Goal: Task Accomplishment & Management: Manage account settings

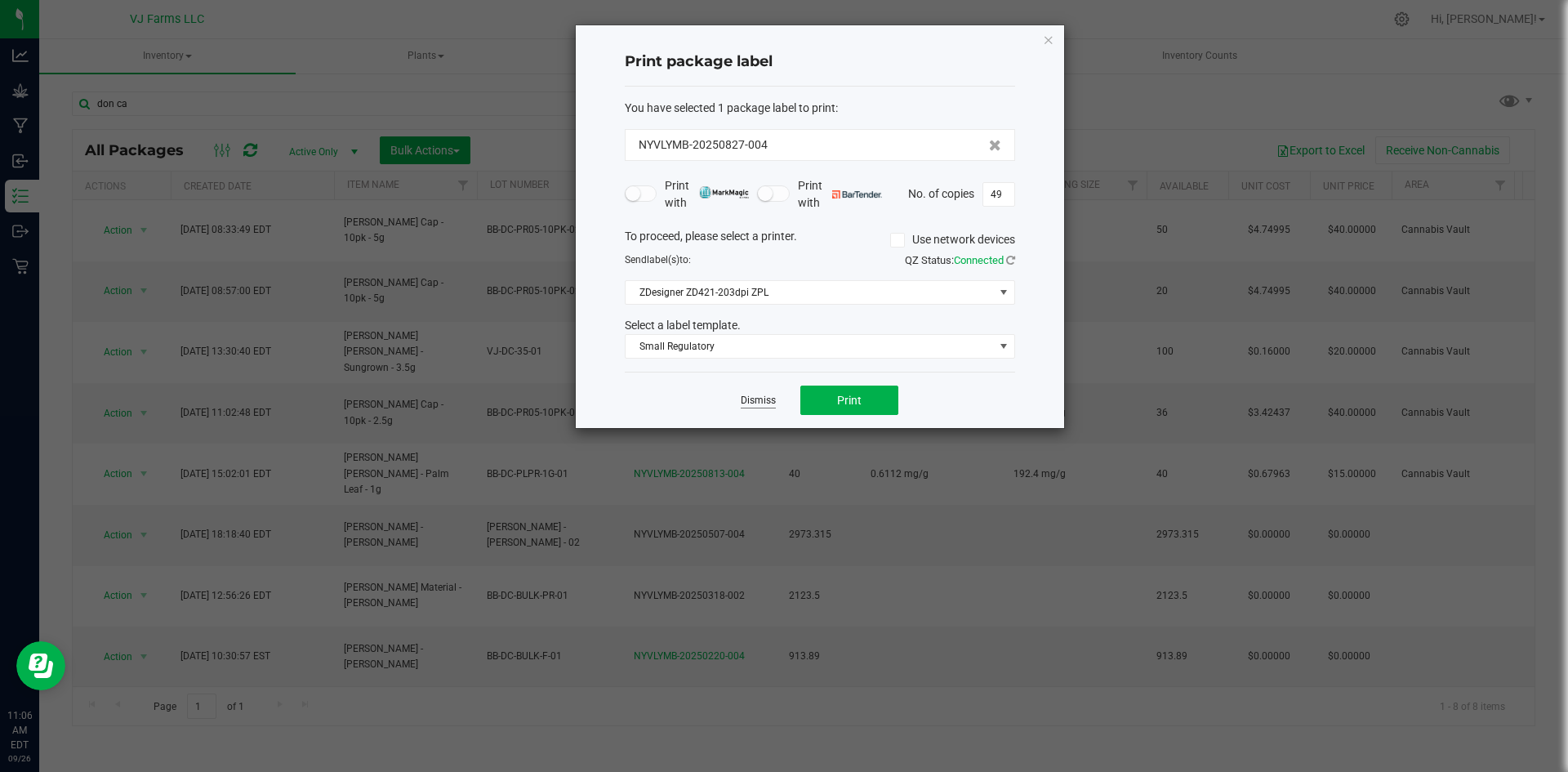
click at [772, 404] on link "Dismiss" at bounding box center [758, 400] width 35 height 14
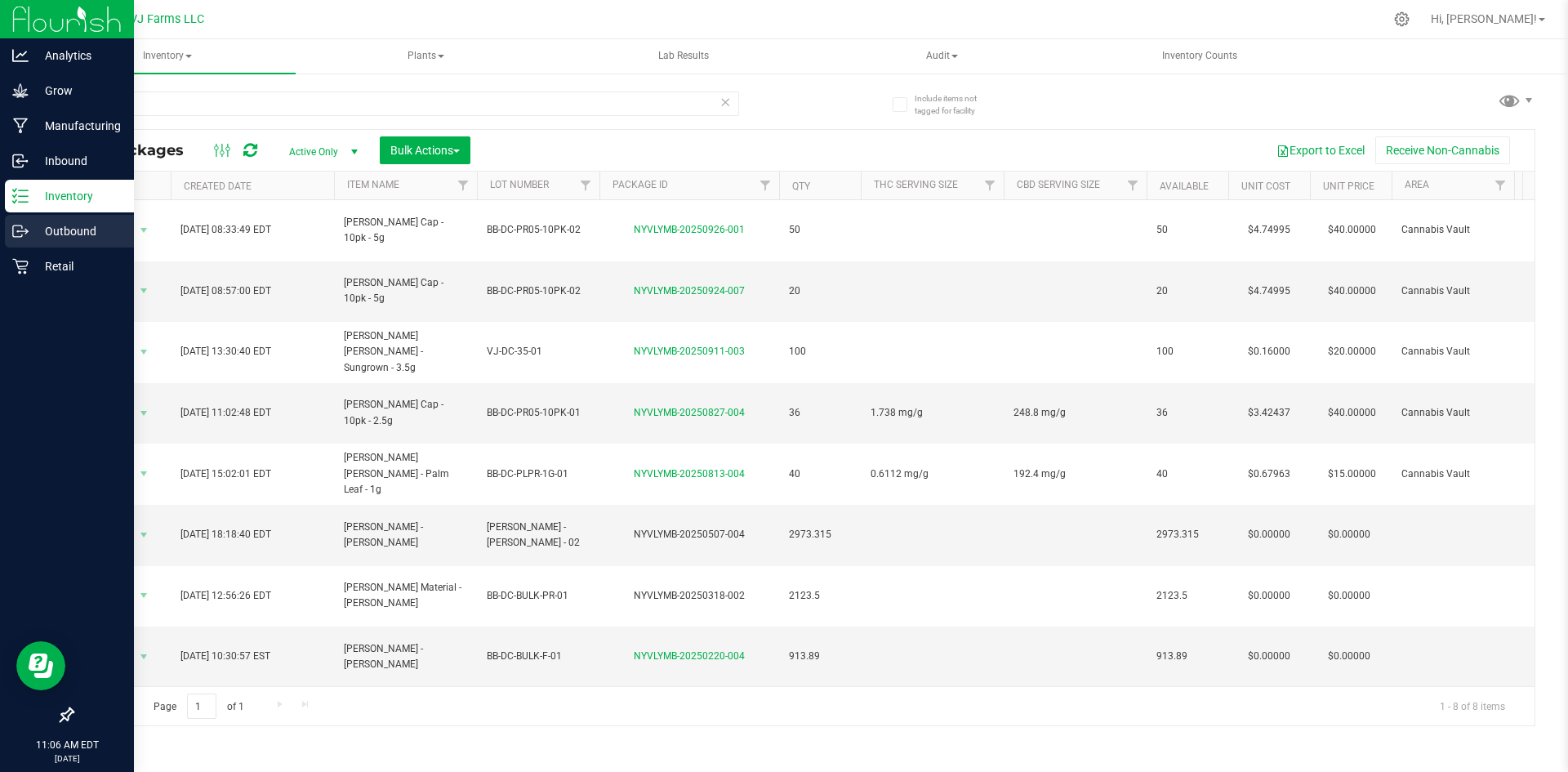
click at [65, 217] on div "Outbound" at bounding box center [70, 231] width 129 height 32
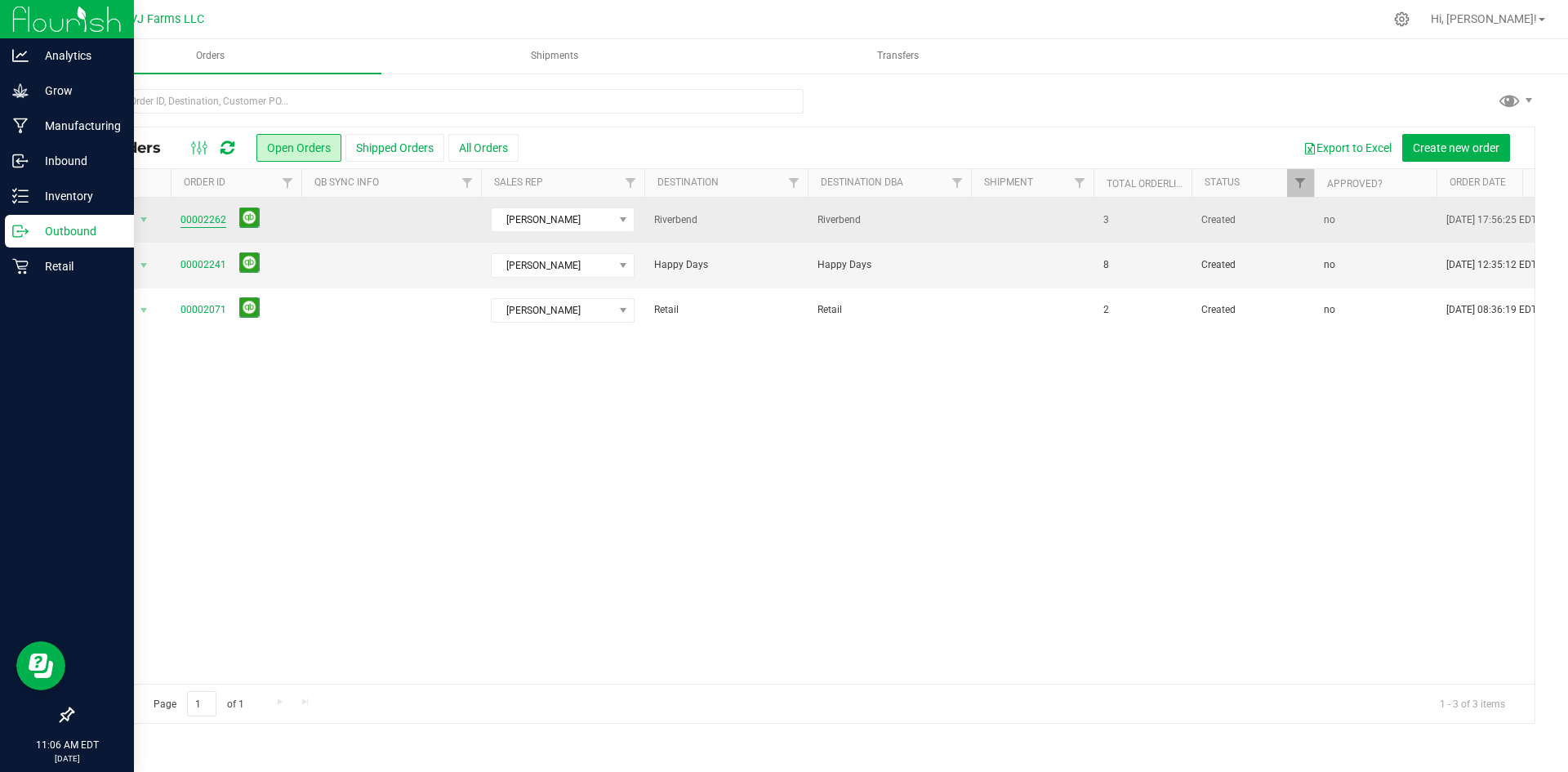
click at [190, 214] on link "00002262" at bounding box center [203, 220] width 46 height 15
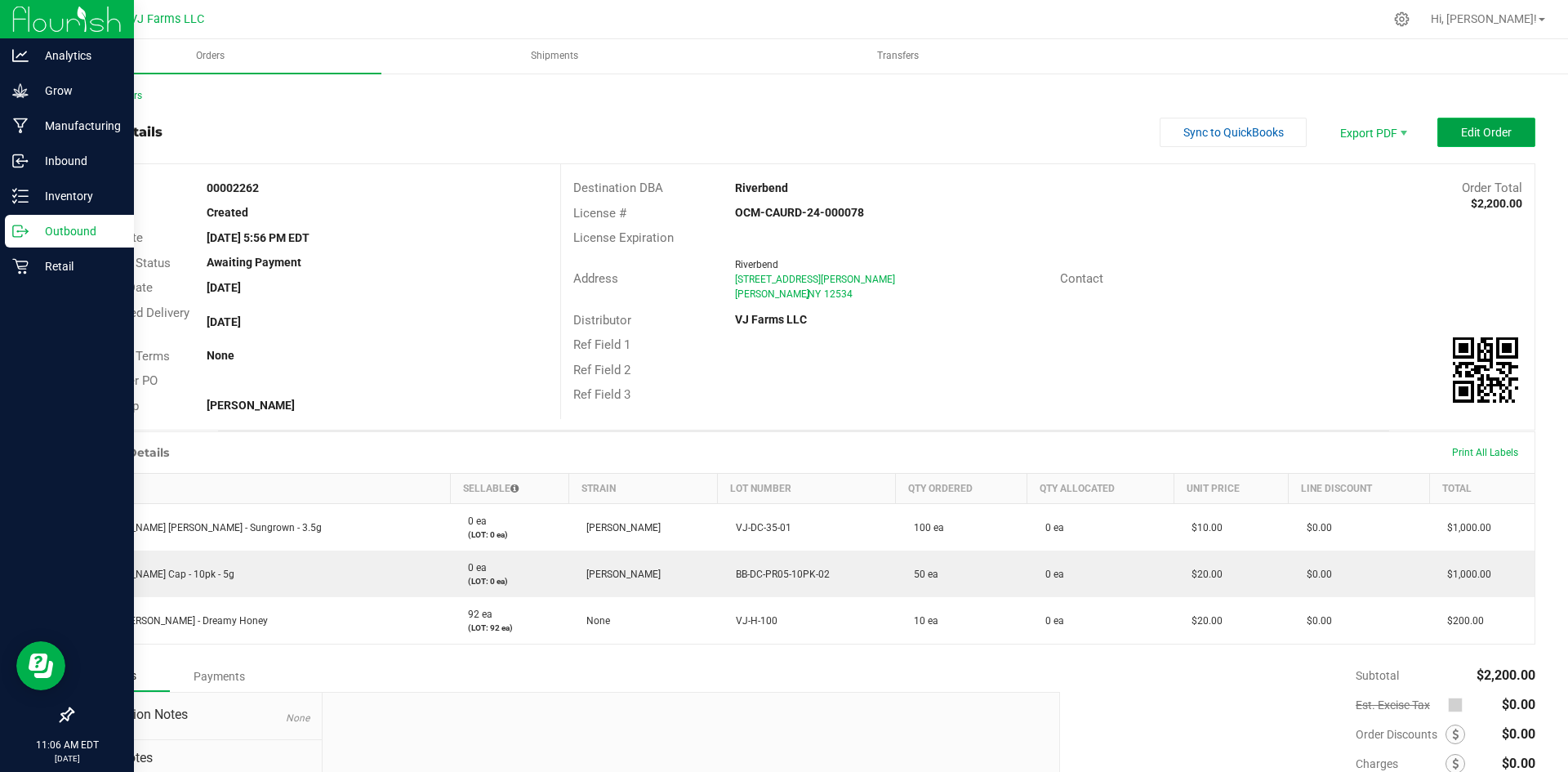
click at [1485, 129] on span "Edit Order" at bounding box center [1486, 132] width 51 height 13
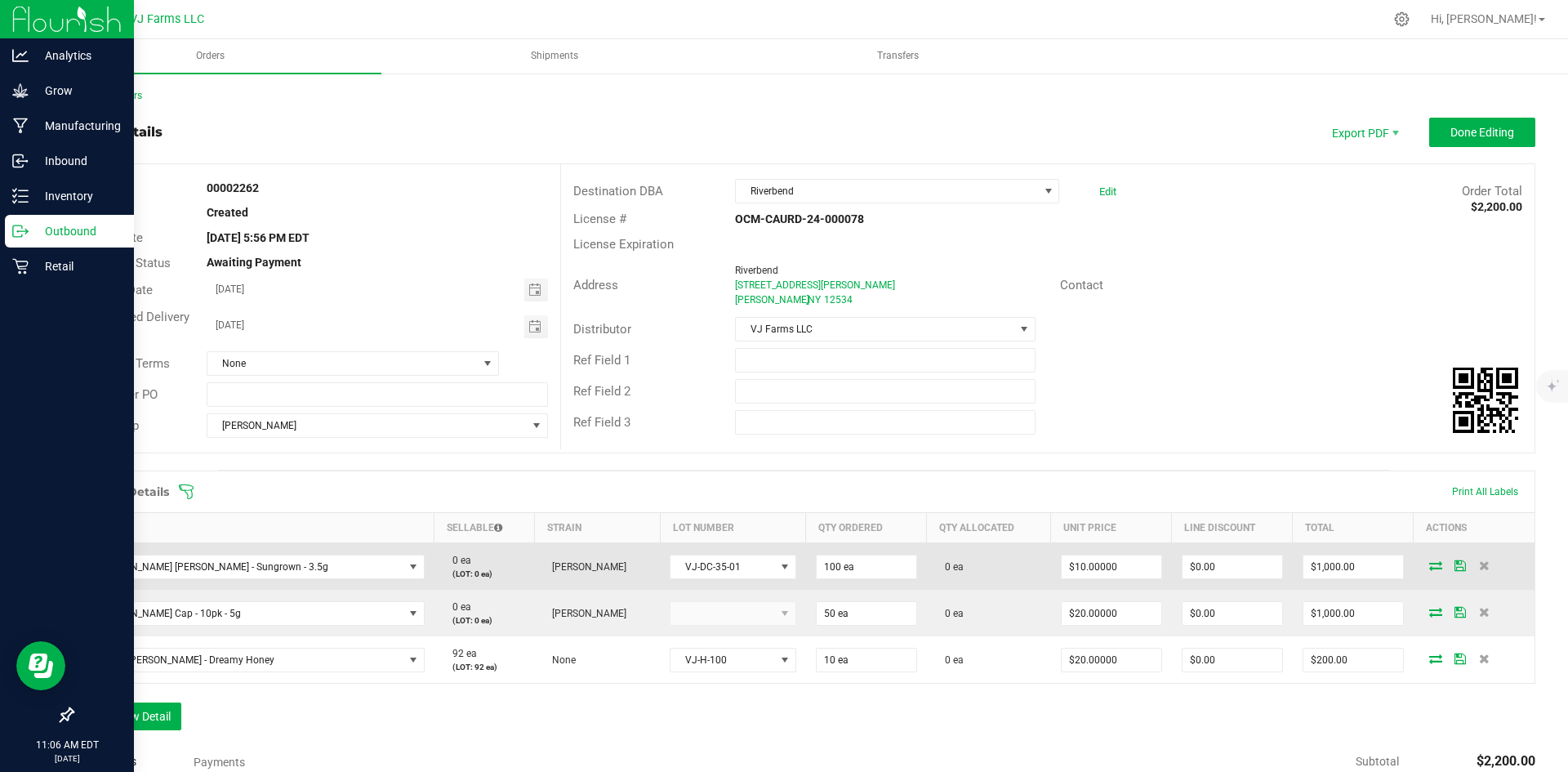
scroll to position [242, 0]
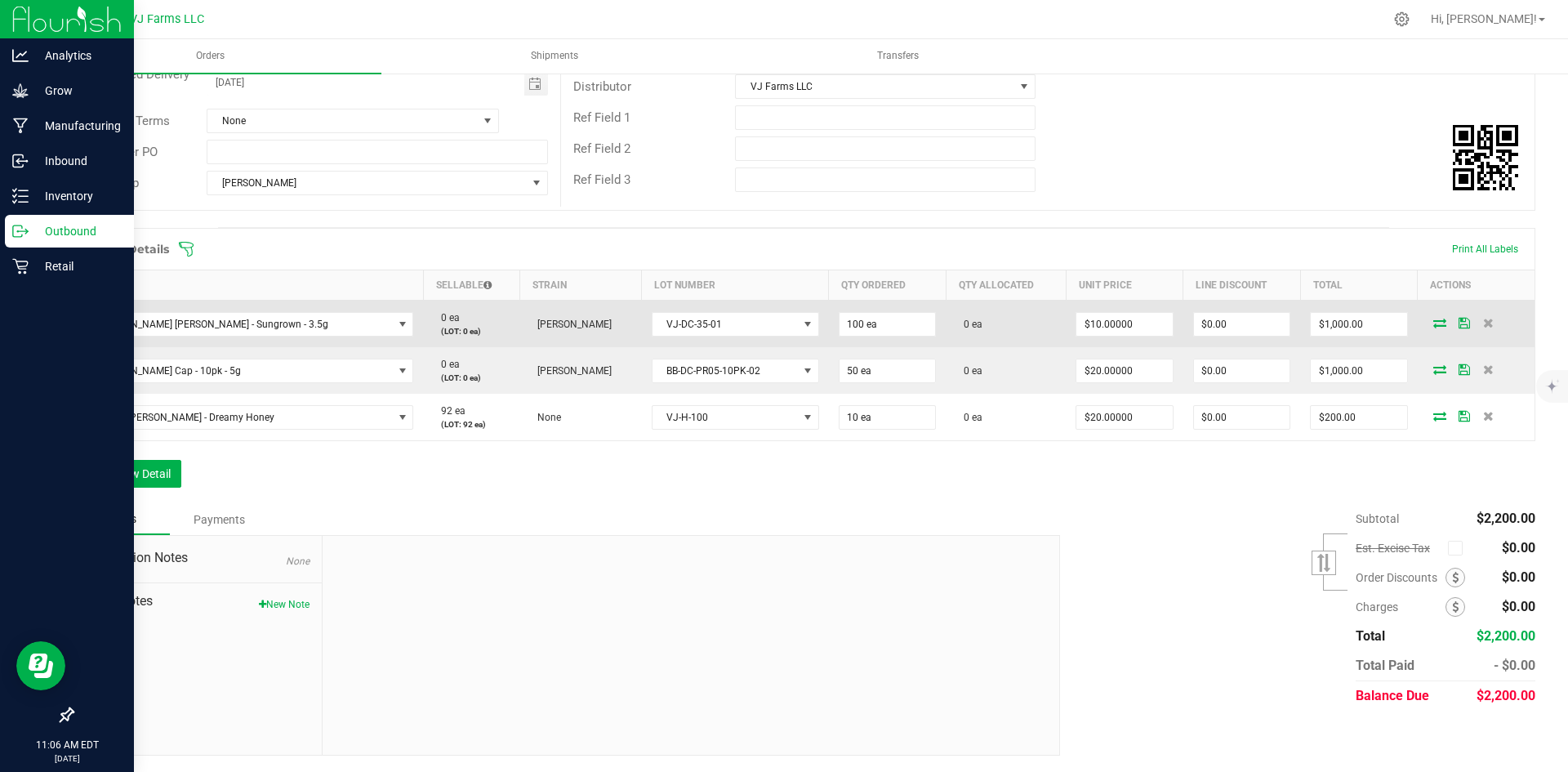
click at [1432, 322] on span at bounding box center [1440, 323] width 25 height 10
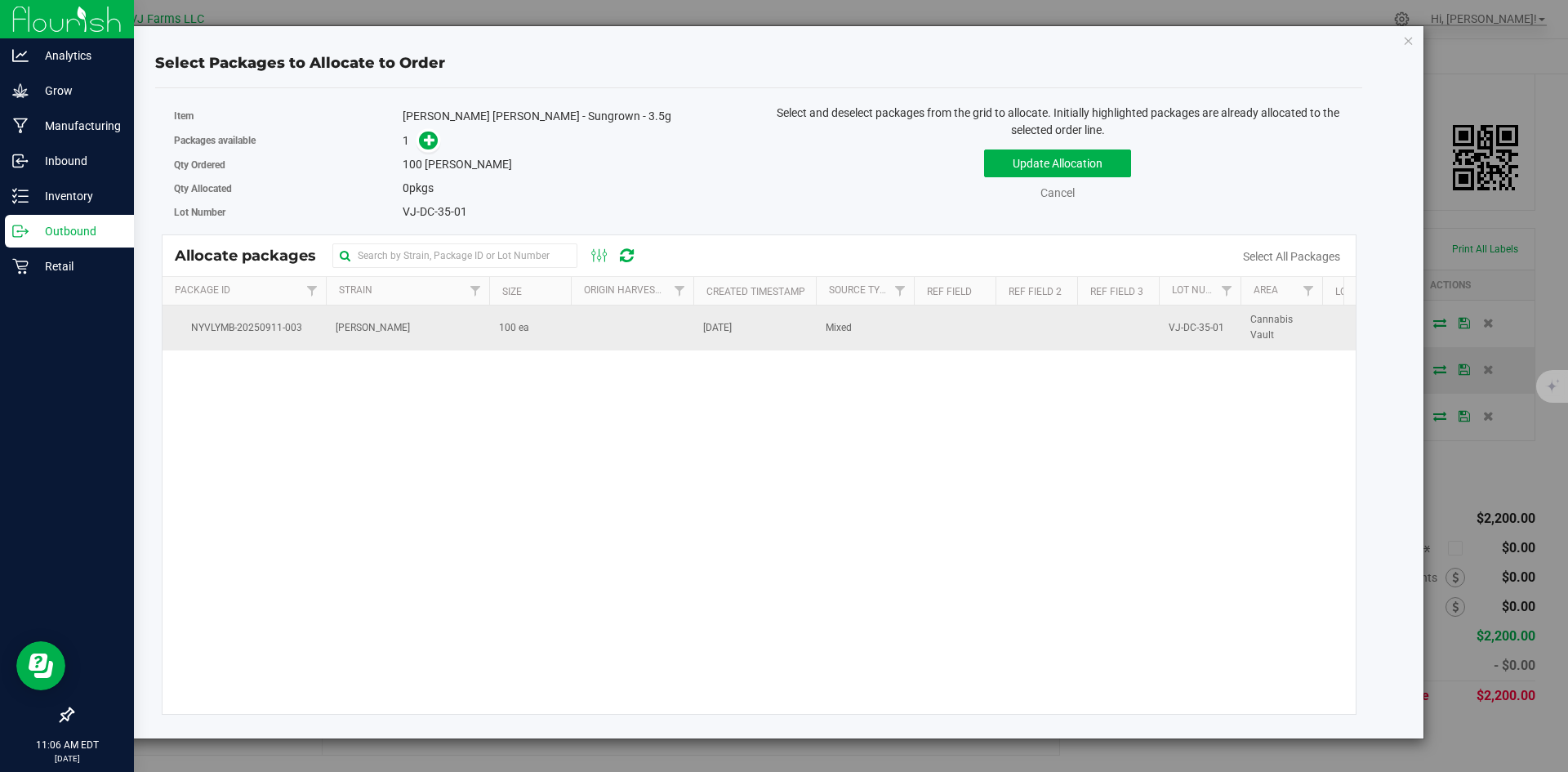
click at [429, 326] on td "[PERSON_NAME]" at bounding box center [407, 327] width 163 height 44
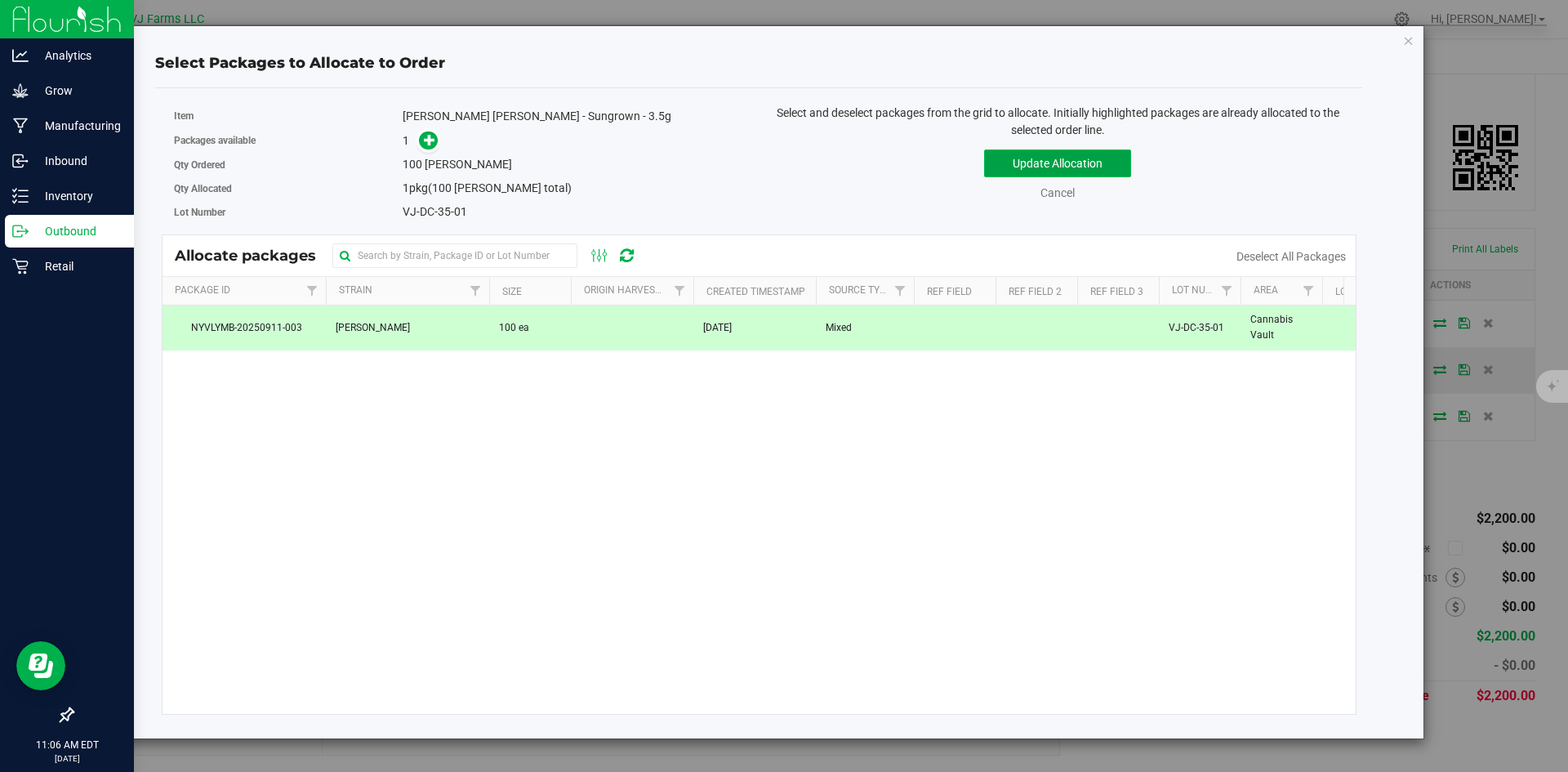
click at [1024, 150] on button "Update Allocation" at bounding box center [1057, 163] width 147 height 28
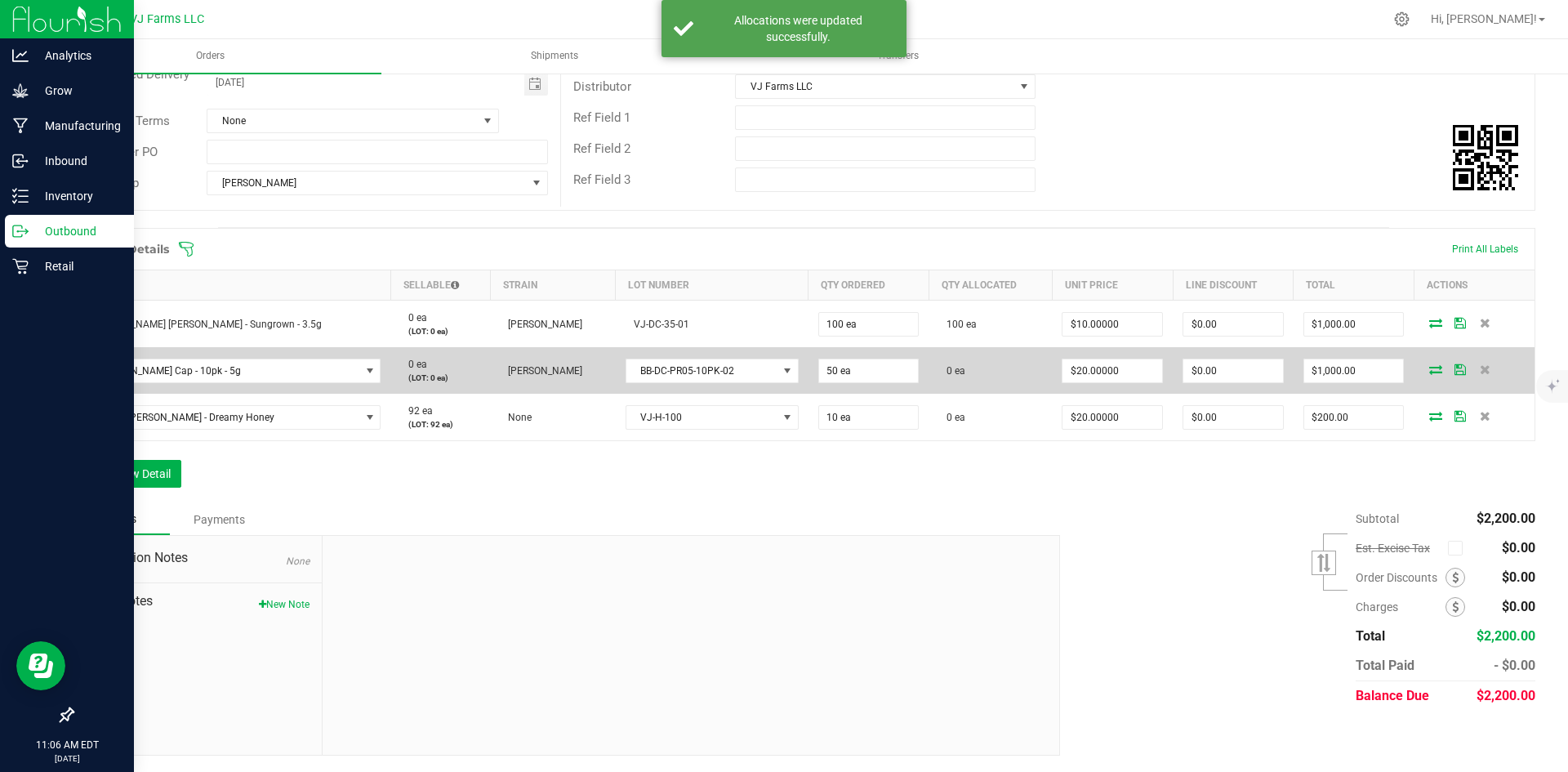
click at [1429, 372] on icon at bounding box center [1435, 369] width 13 height 10
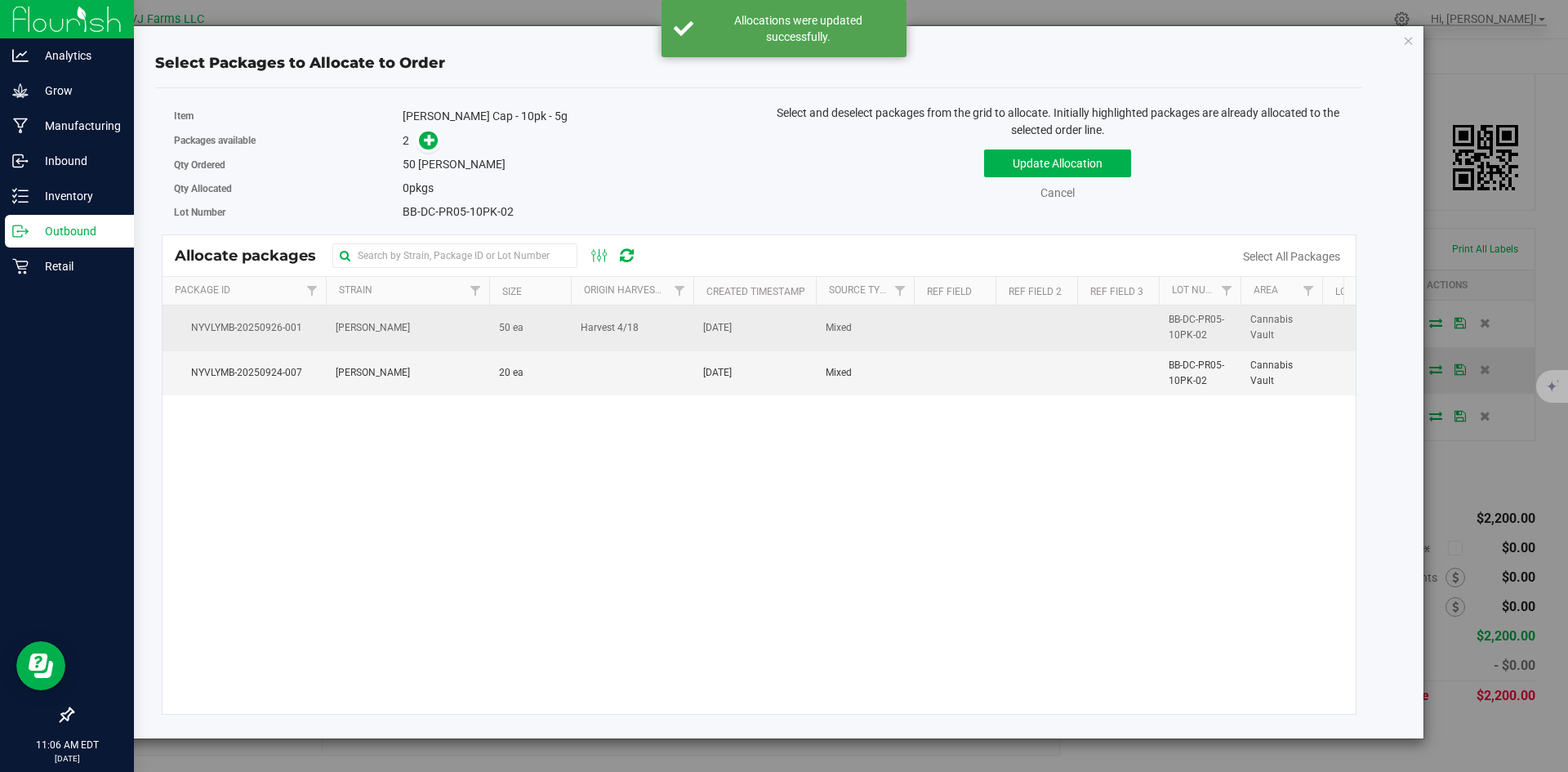
click at [565, 340] on td "50 ea" at bounding box center [530, 327] width 82 height 45
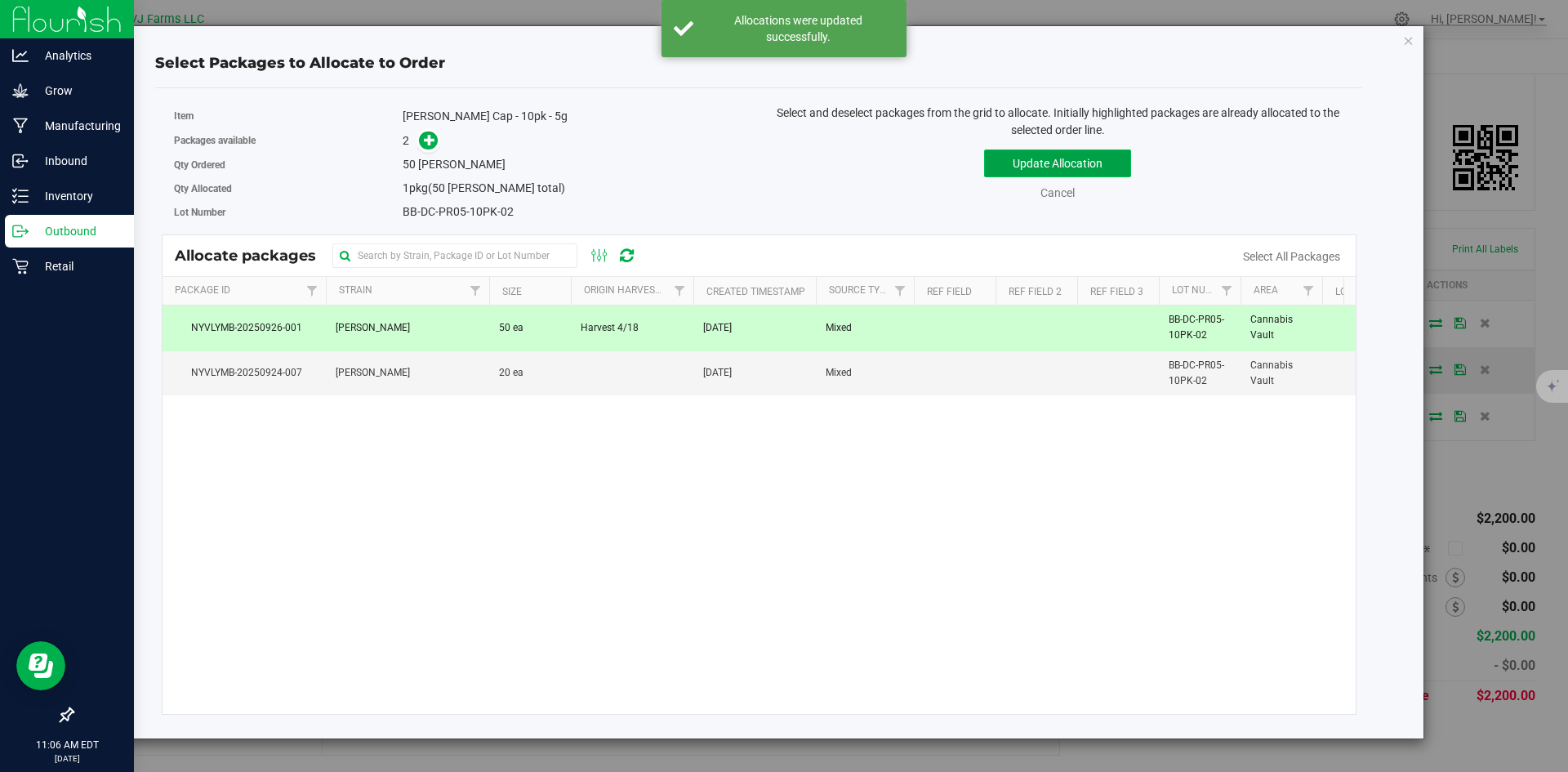
click at [1025, 155] on button "Update Allocation" at bounding box center [1057, 163] width 147 height 28
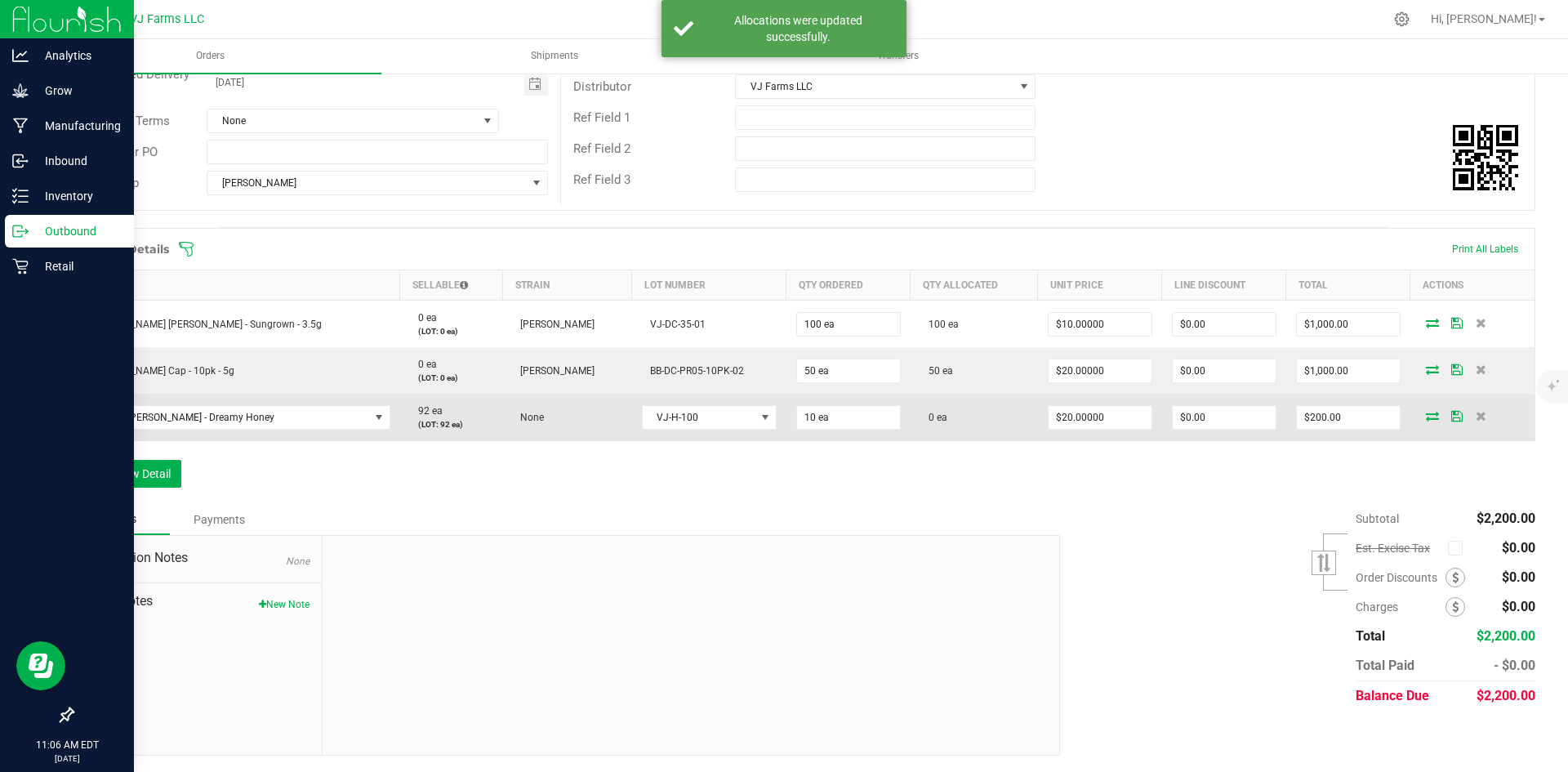
click at [1426, 413] on icon at bounding box center [1432, 416] width 13 height 10
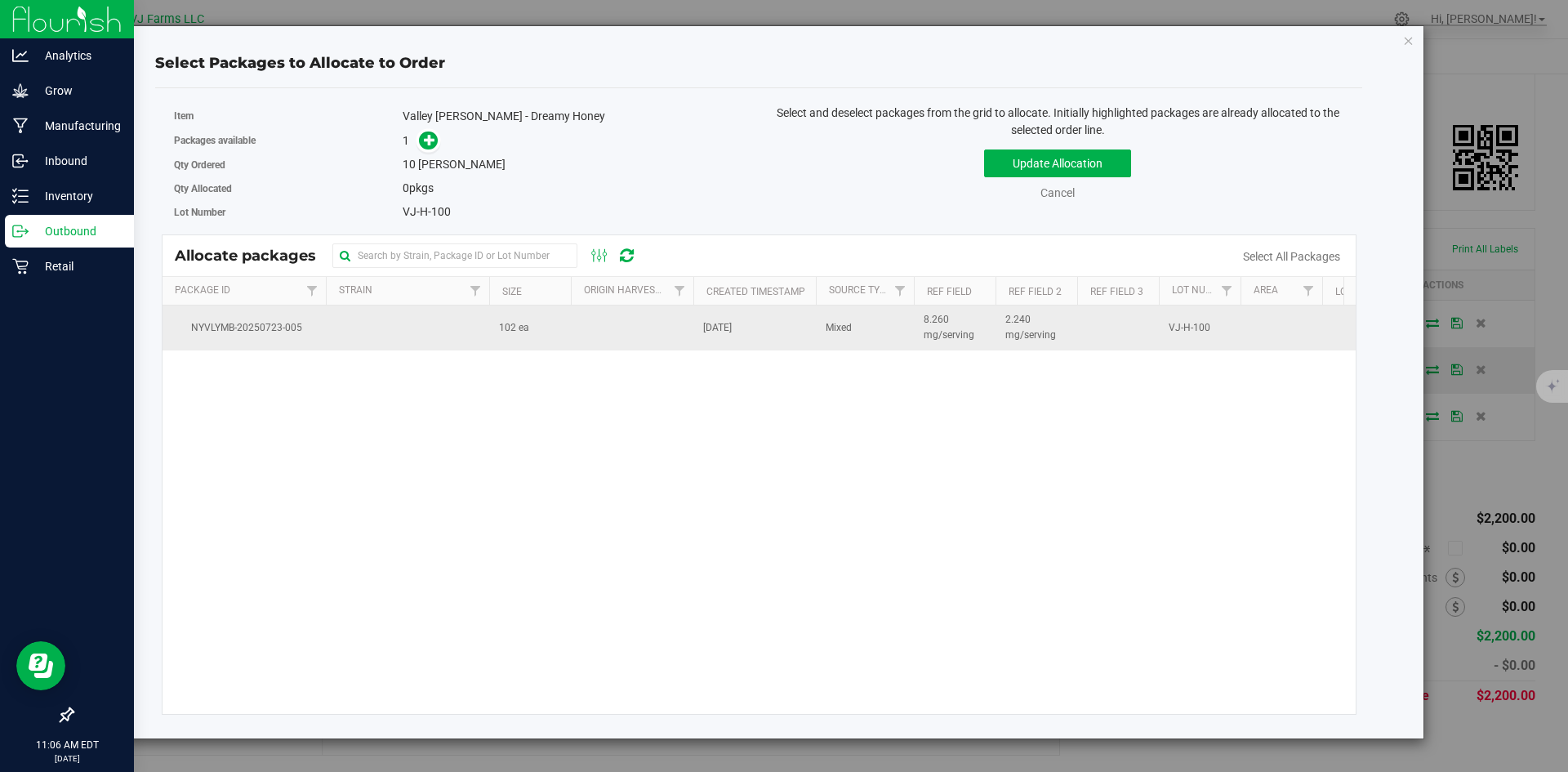
click at [418, 321] on td at bounding box center [407, 327] width 163 height 44
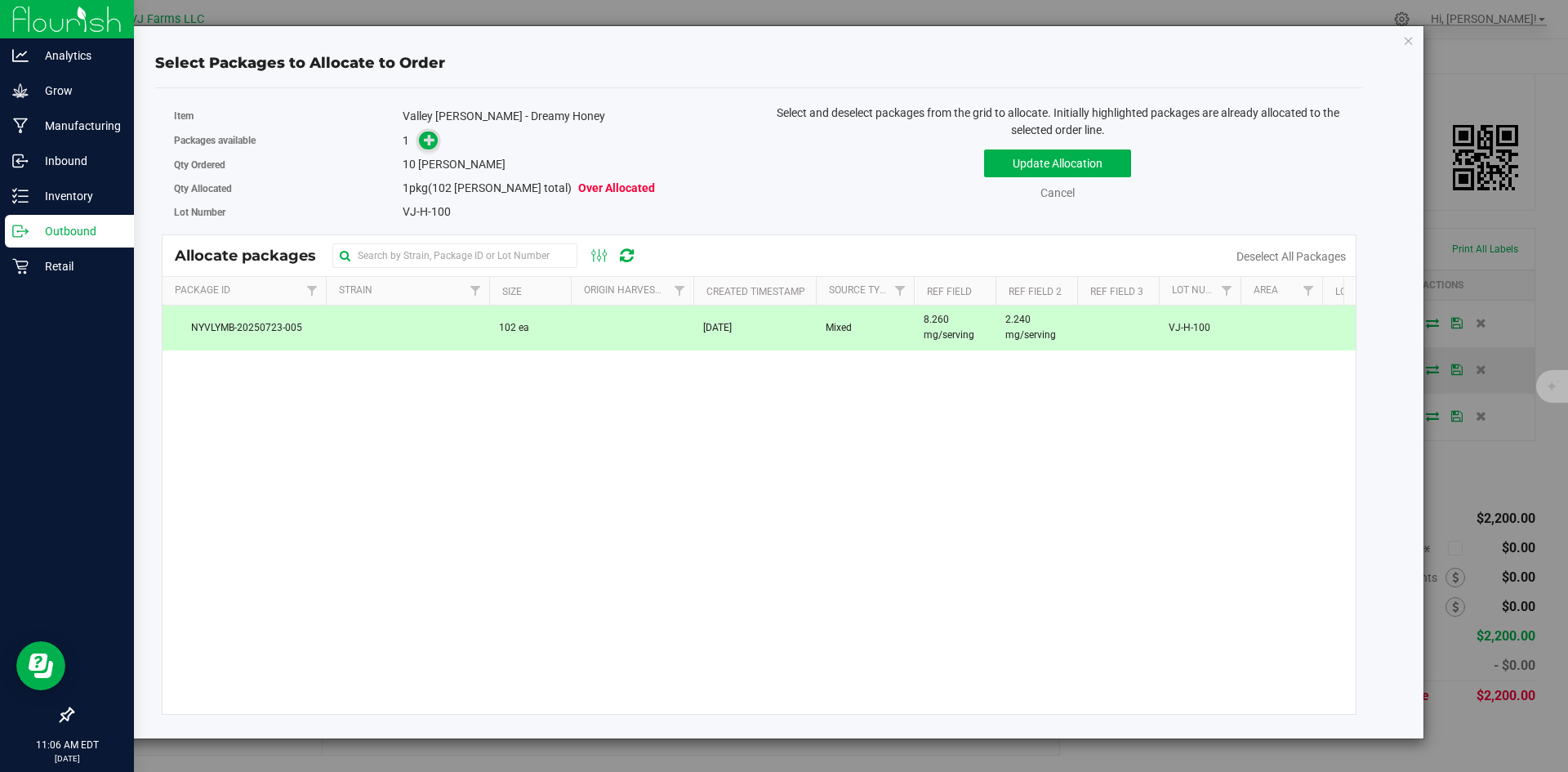
click at [432, 131] on span at bounding box center [429, 140] width 19 height 19
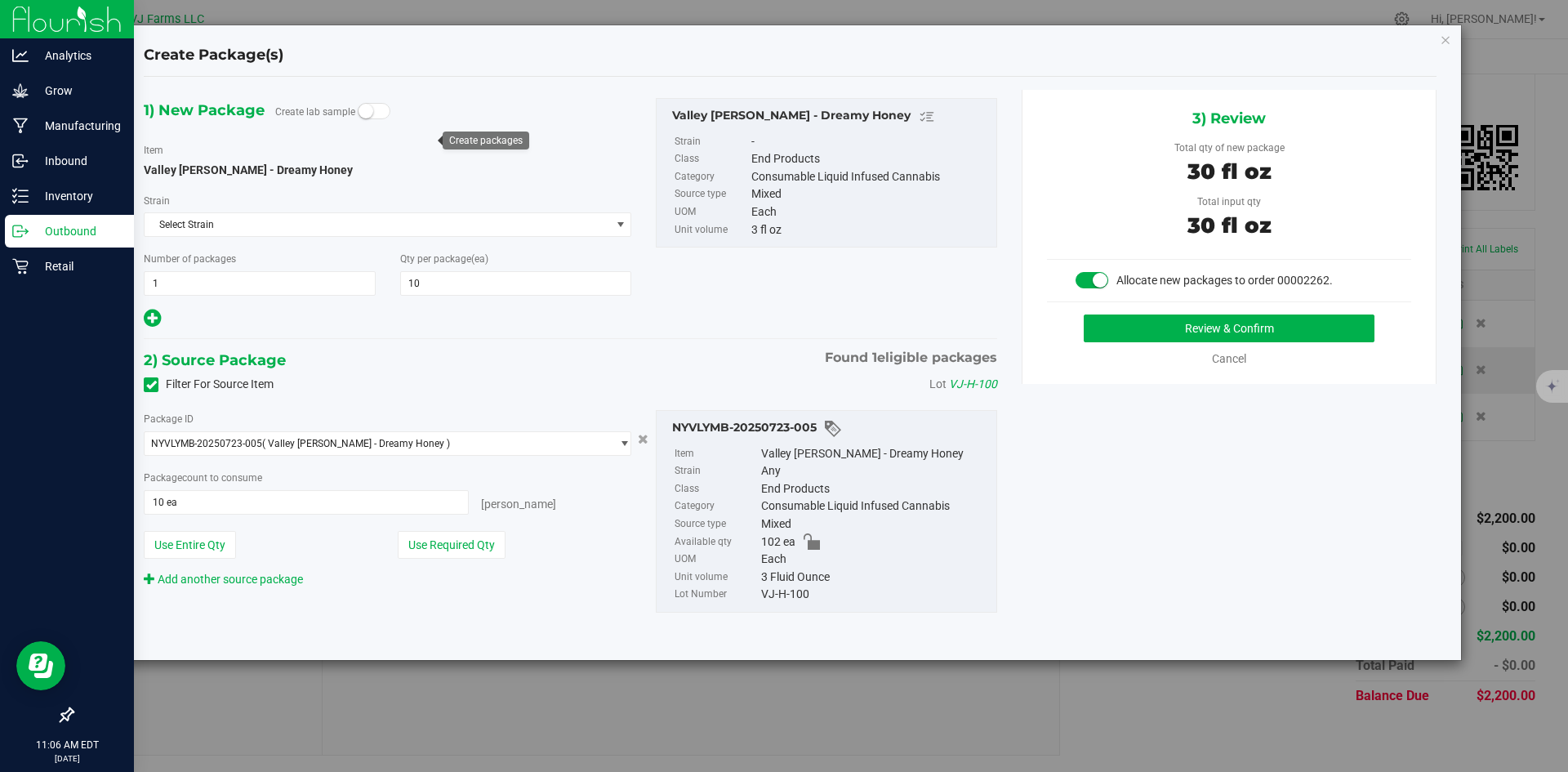
click at [1189, 312] on div "3) Review Total qty of new package 30 fl oz Total input qty 30 fl oz Allocate n…" at bounding box center [1229, 237] width 415 height 294
click at [1189, 318] on button "Review & Confirm" at bounding box center [1229, 328] width 291 height 28
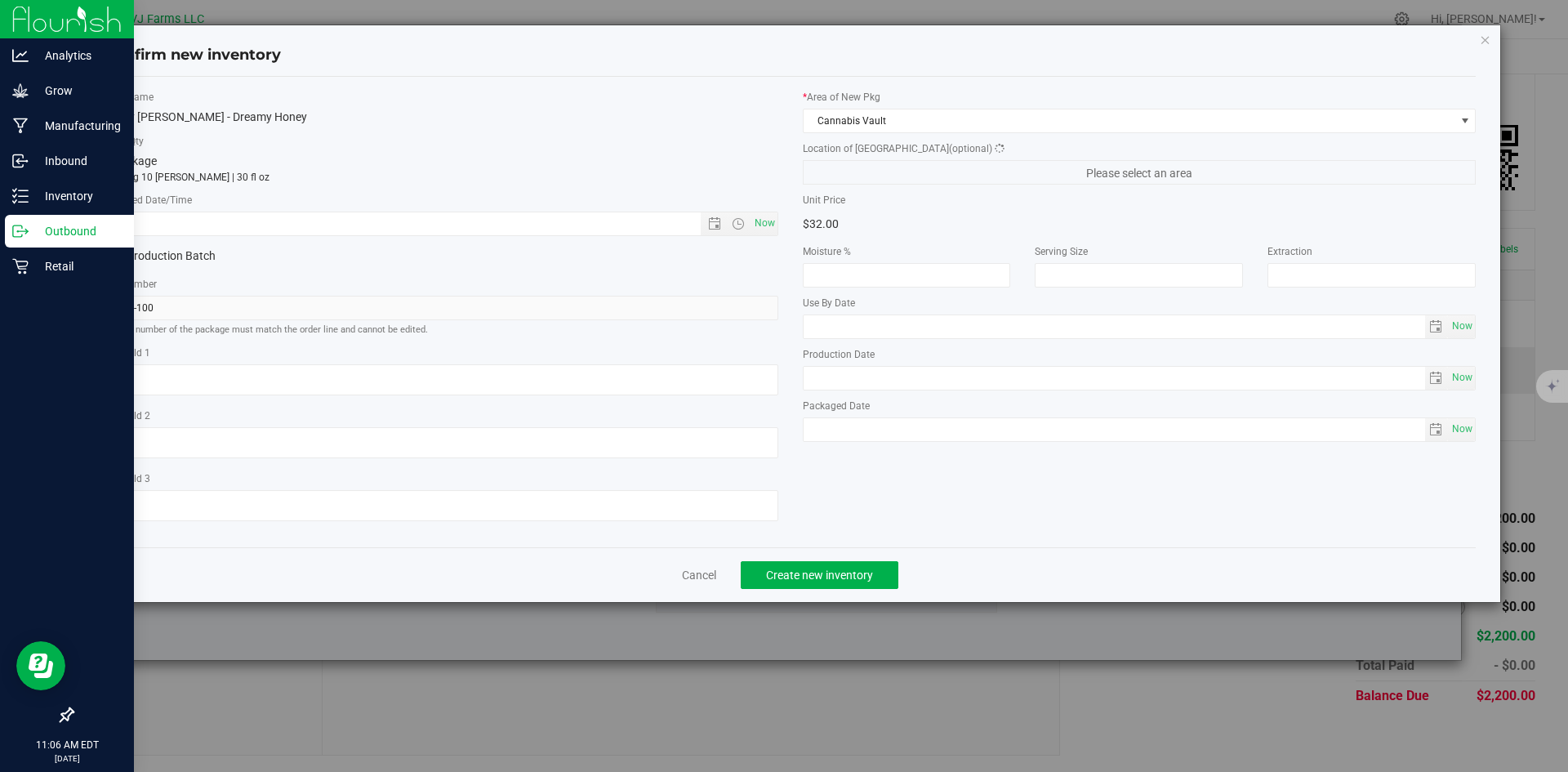
type textarea "8.260 mg/serving"
type textarea "2.240 mg/serving"
drag, startPoint x: 775, startPoint y: 206, endPoint x: 753, endPoint y: 223, distance: 27.8
click at [755, 219] on div "* Created Date/Time Now" at bounding box center [441, 214] width 673 height 43
click at [753, 223] on span "Now" at bounding box center [764, 224] width 28 height 24
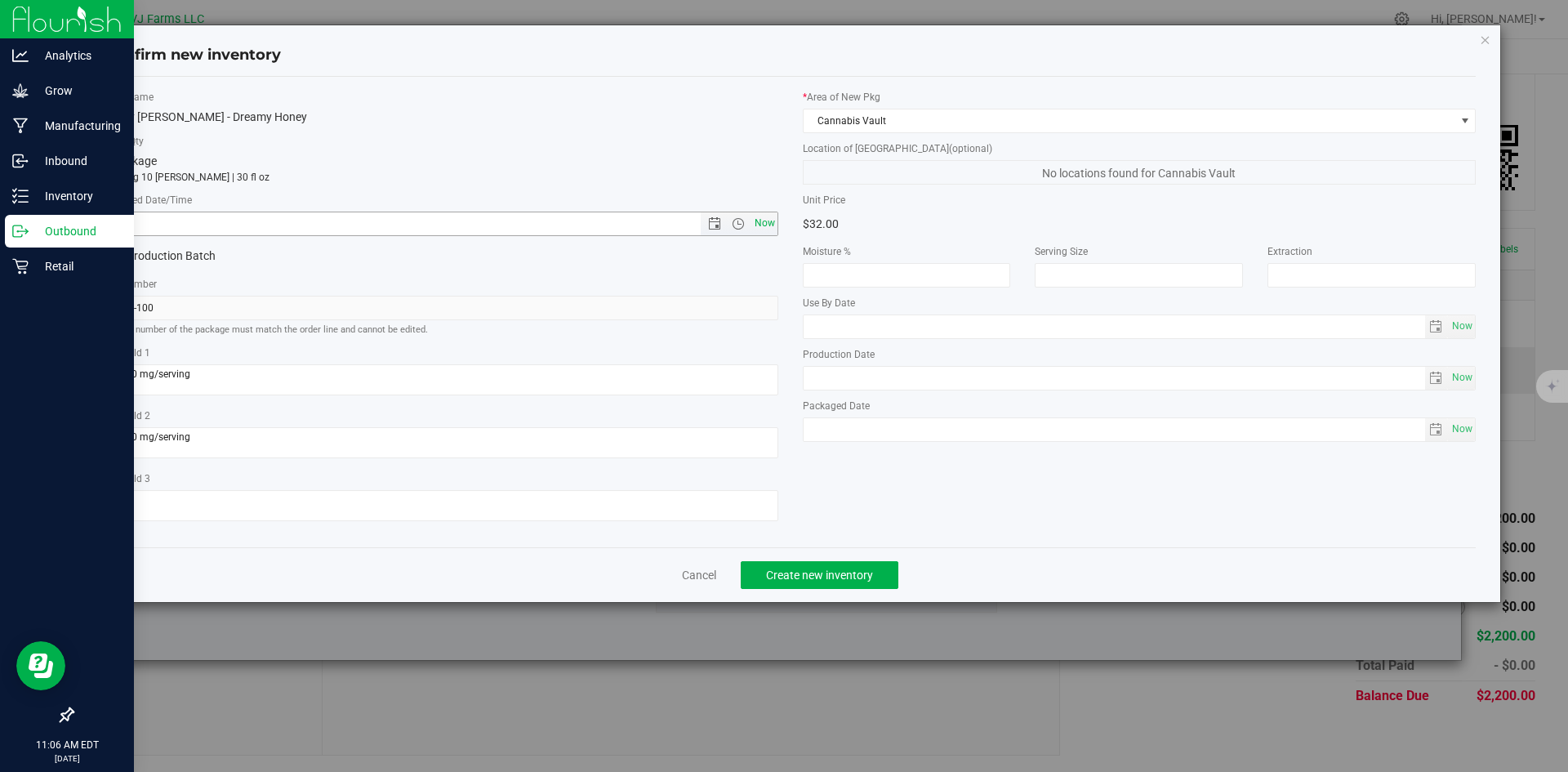
type input "[DATE] 11:06 AM"
click at [829, 565] on button "Create new inventory" at bounding box center [819, 575] width 157 height 28
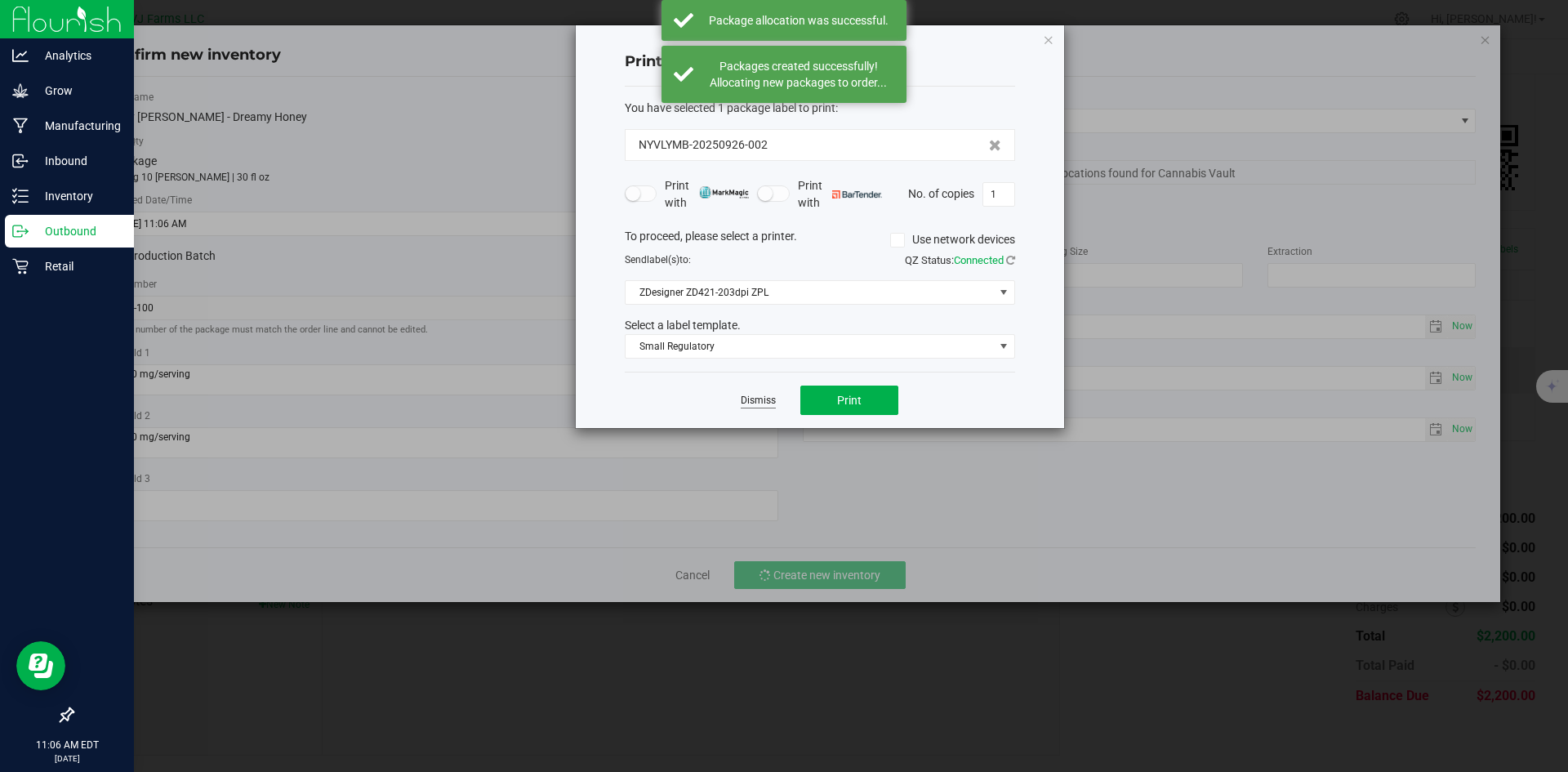
click at [760, 407] on link "Dismiss" at bounding box center [758, 400] width 35 height 14
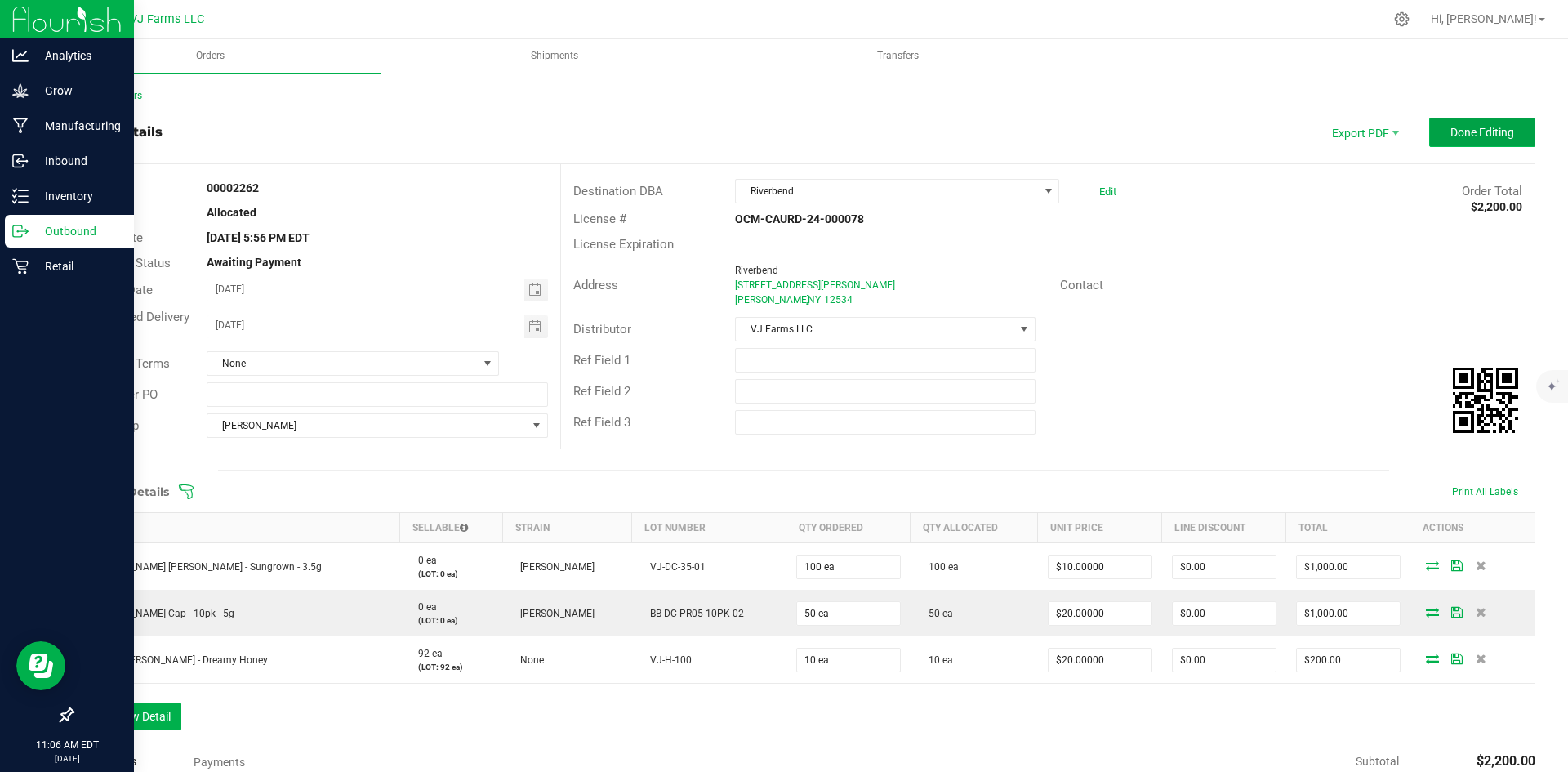
click at [1451, 138] on span "Done Editing" at bounding box center [1482, 132] width 64 height 13
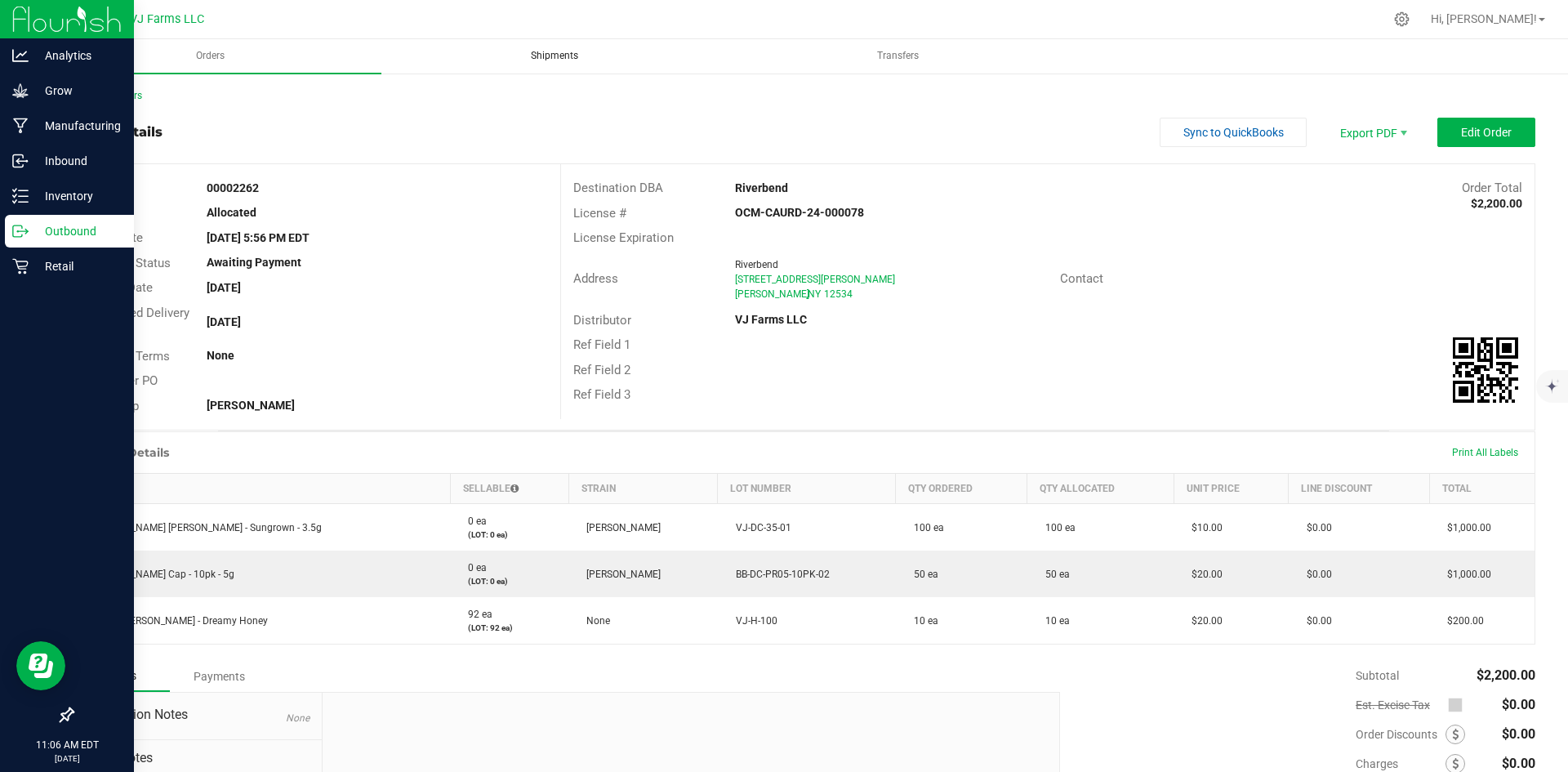
click at [571, 54] on span "Shipments" at bounding box center [554, 56] width 92 height 14
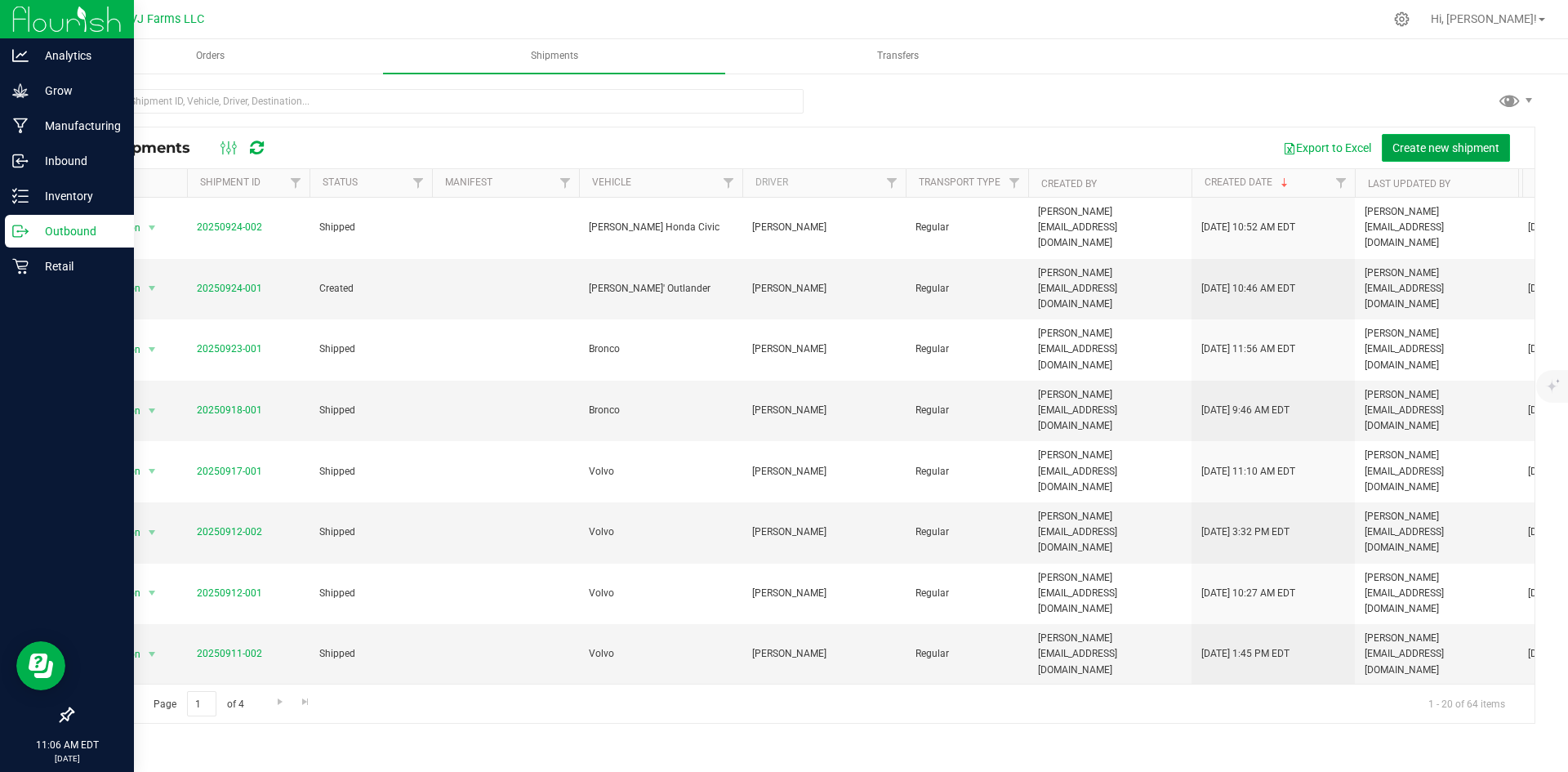
click at [1429, 151] on span "Create new shipment" at bounding box center [1446, 147] width 107 height 13
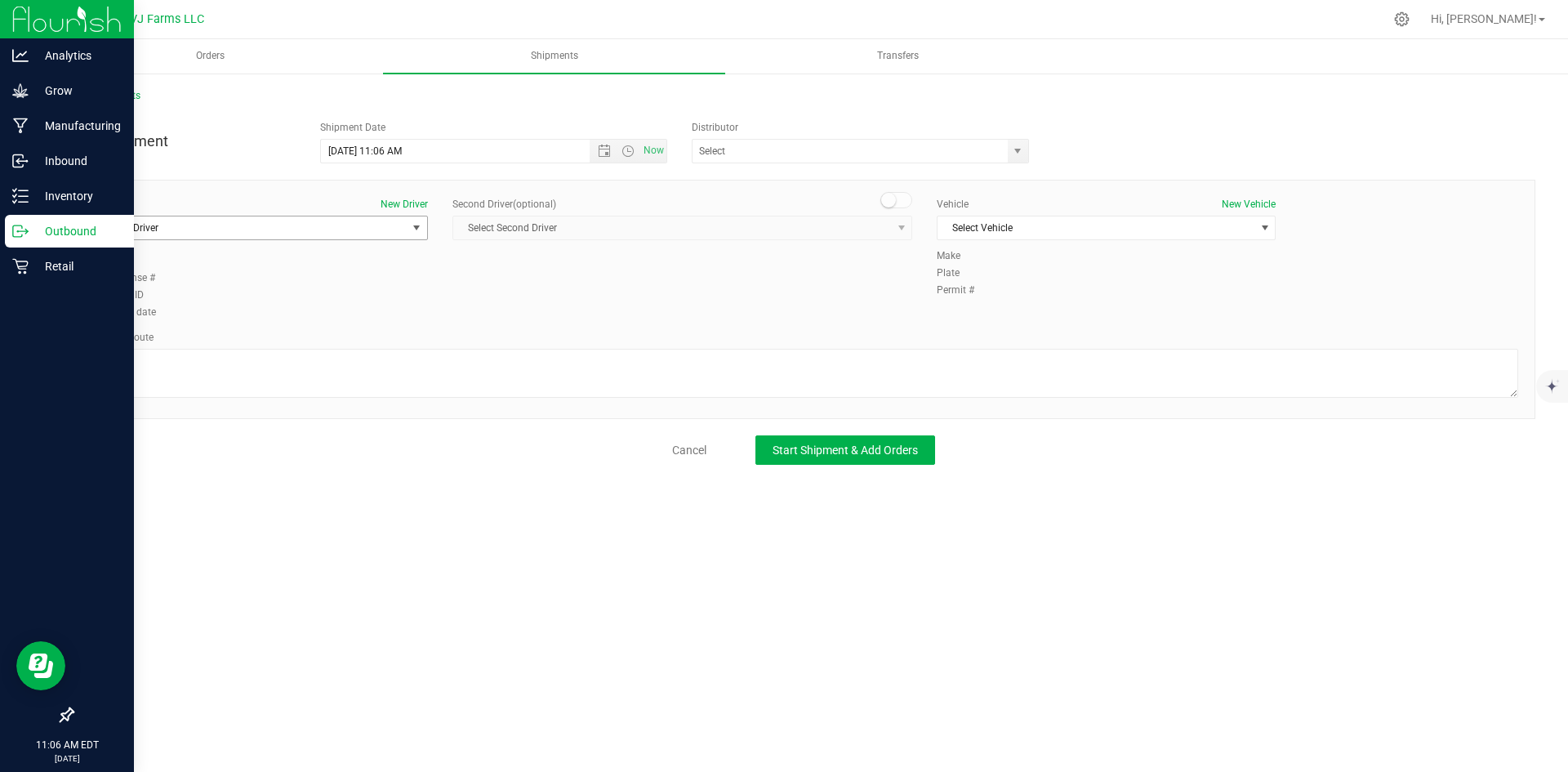
click at [282, 236] on span "Select Driver" at bounding box center [248, 228] width 317 height 23
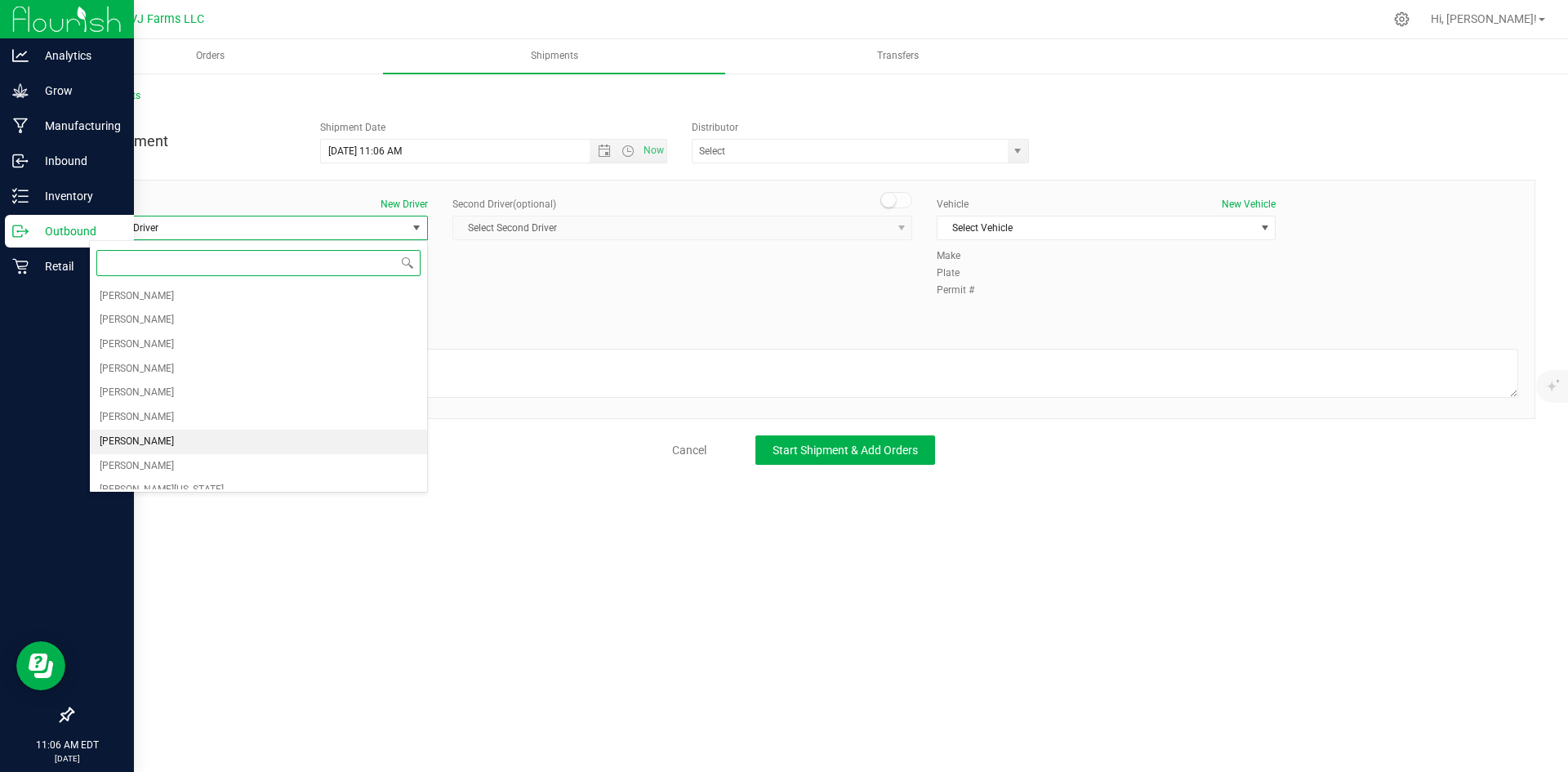
scroll to position [61, 0]
click at [236, 445] on li "[PERSON_NAME]" at bounding box center [258, 453] width 338 height 25
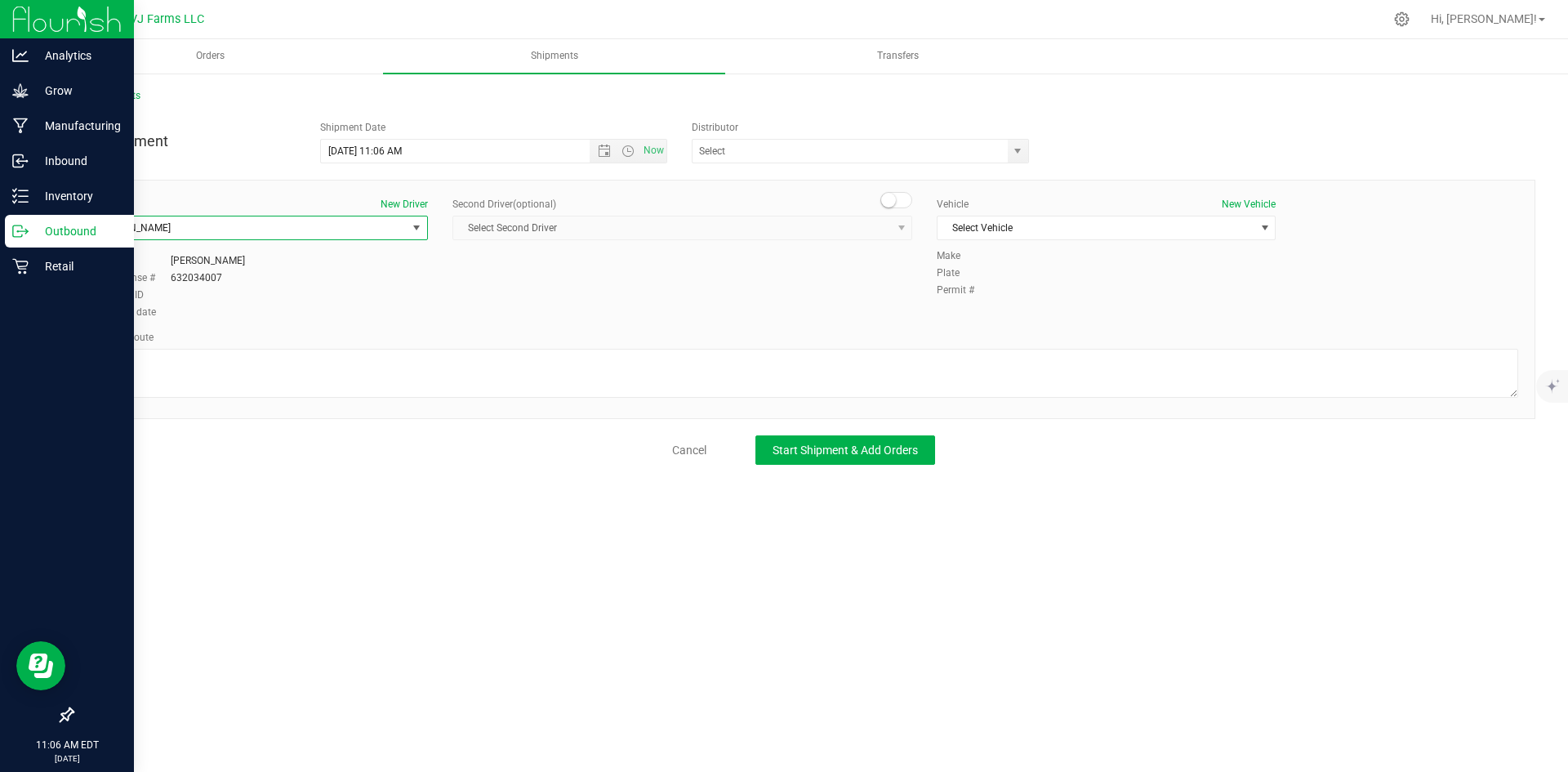
click at [979, 213] on div "Vehicle New Vehicle Select Vehicle Select Vehicle [PERSON_NAME]' Outlander Bron…" at bounding box center [1105, 222] width 363 height 52
click at [979, 219] on span "Select Vehicle" at bounding box center [1096, 228] width 317 height 23
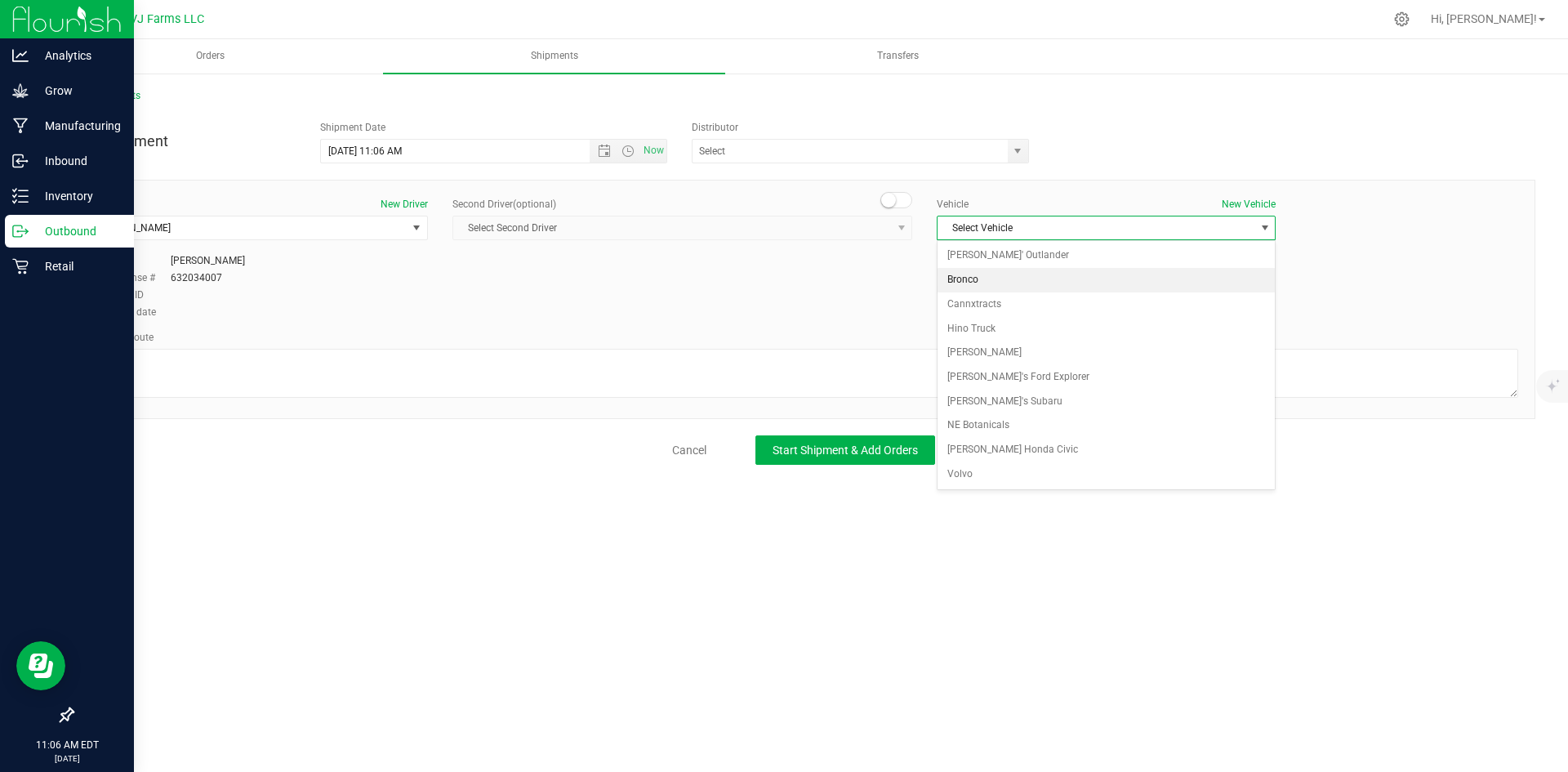
click at [989, 279] on li "Bronco" at bounding box center [1106, 280] width 338 height 25
click at [969, 149] on input "text" at bounding box center [844, 150] width 305 height 23
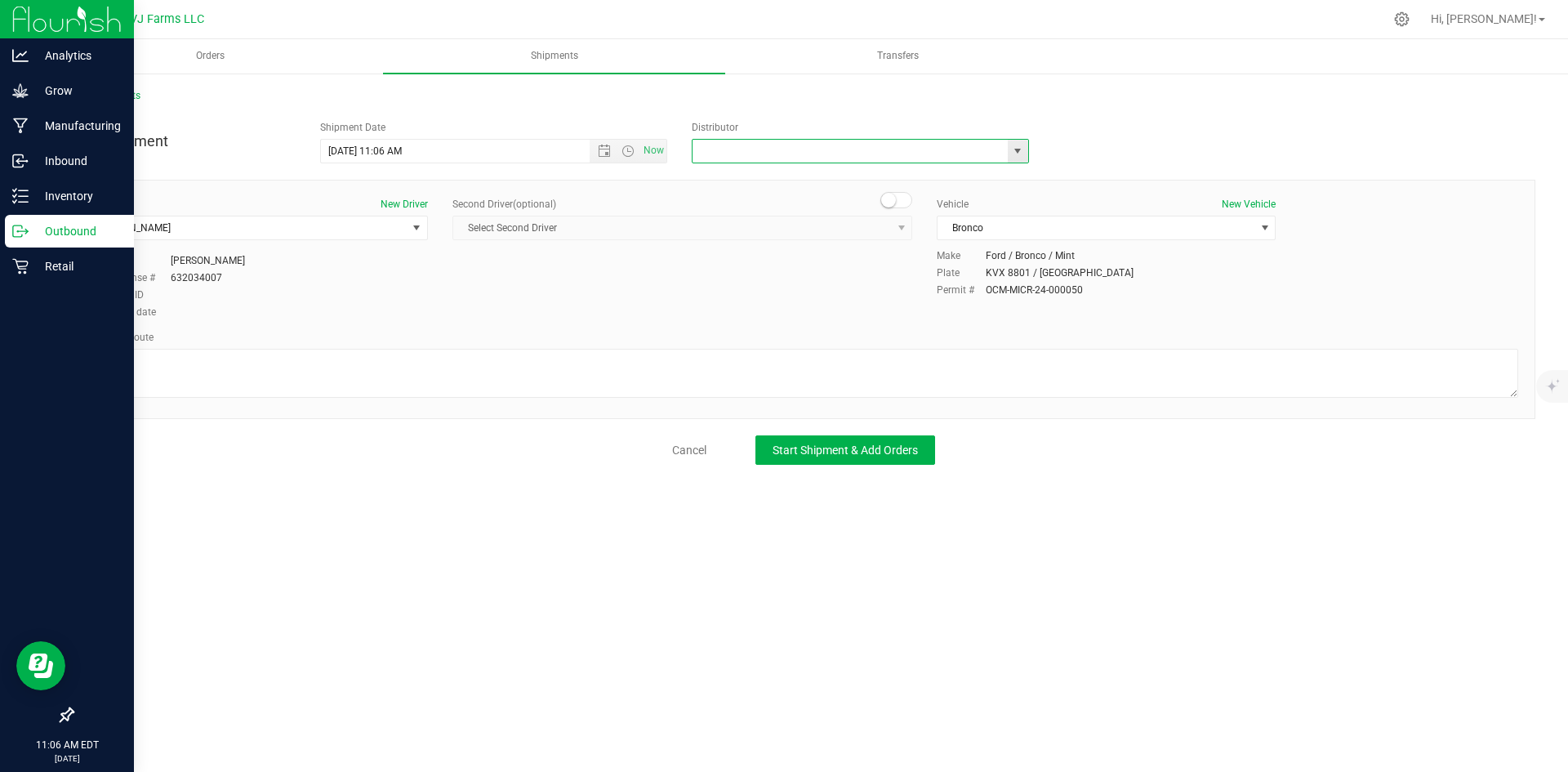
click at [1019, 150] on span "select" at bounding box center [1017, 150] width 13 height 13
click at [810, 225] on li "VJ Farms LLC" at bounding box center [860, 228] width 336 height 25
type input "VJ Farms LLC"
click at [835, 446] on span "Start Shipment & Add Orders" at bounding box center [845, 449] width 145 height 13
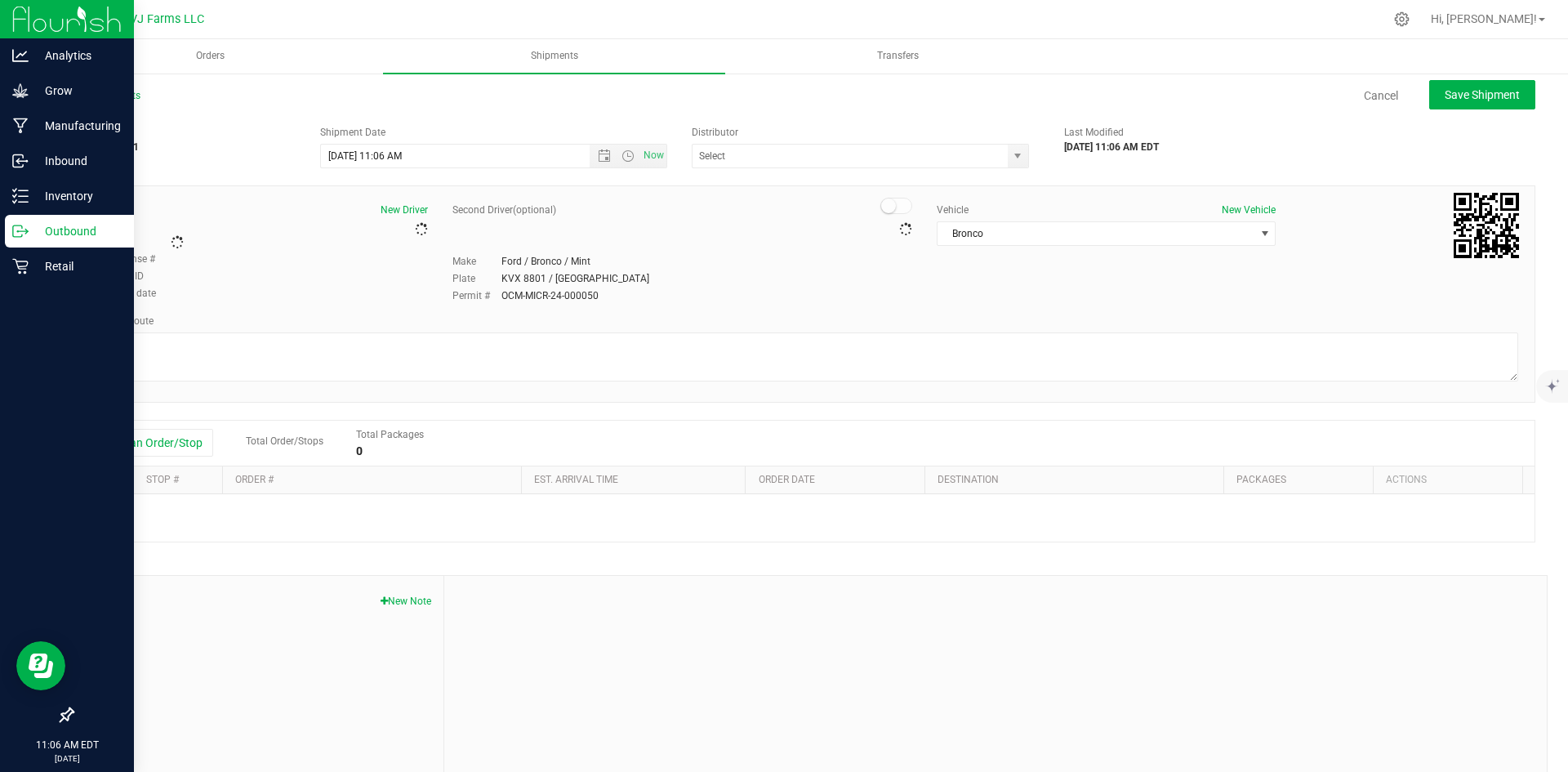
type input "VJ Farms LLC"
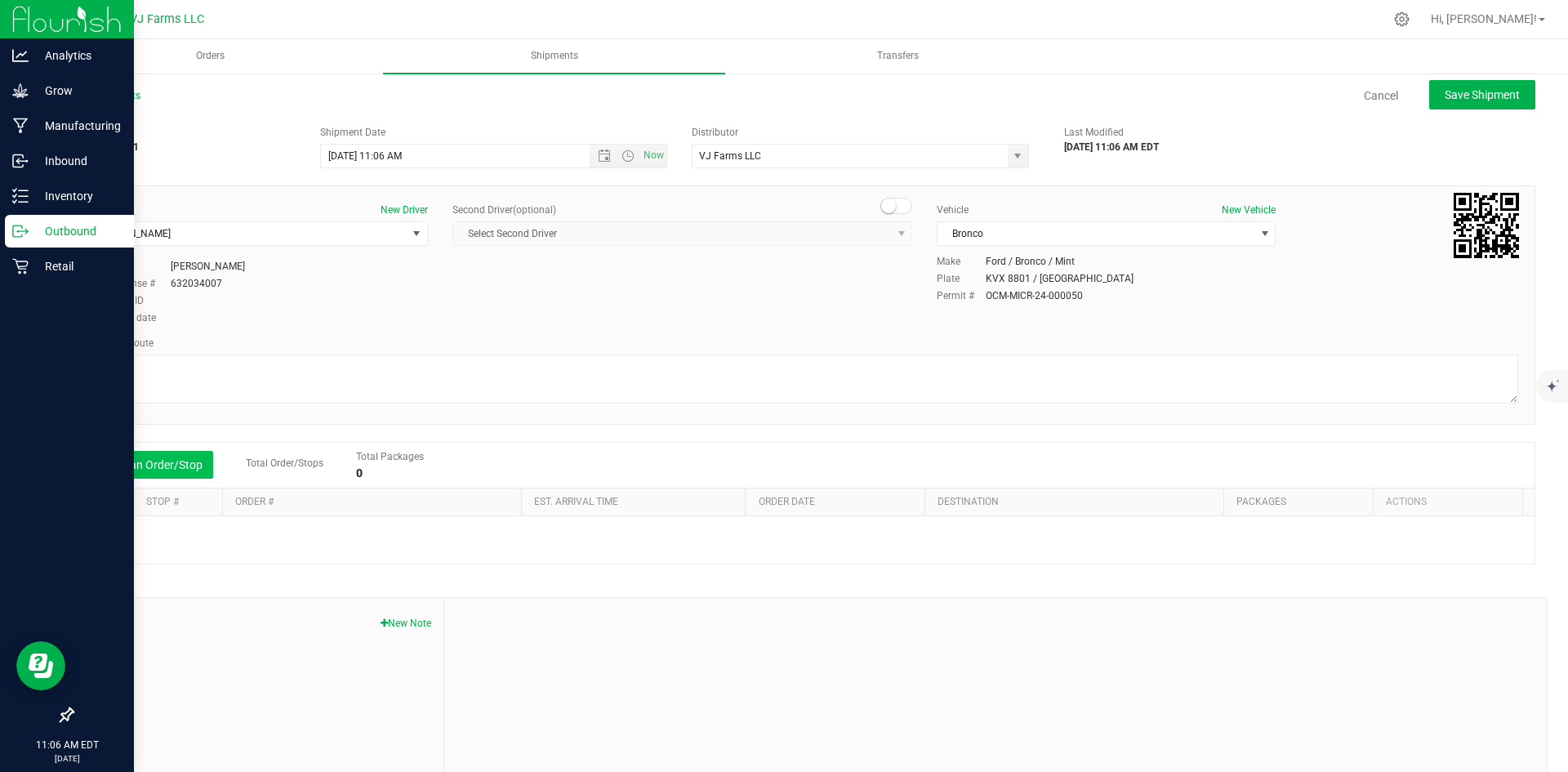
drag, startPoint x: 207, startPoint y: 463, endPoint x: 196, endPoint y: 463, distance: 11.0
click at [205, 463] on button "Add an Order/Stop" at bounding box center [149, 464] width 128 height 28
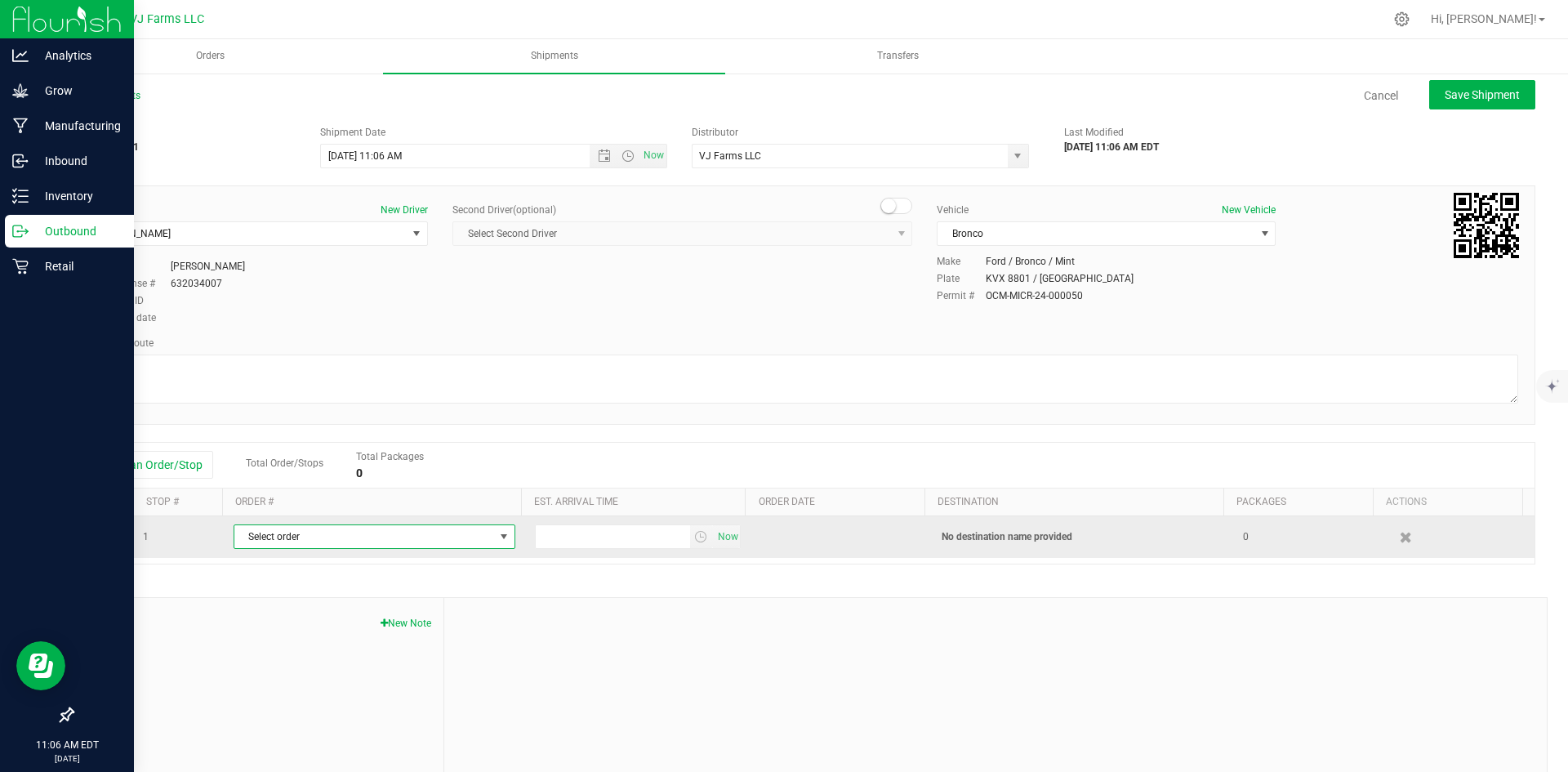
click at [275, 538] on span "Select order" at bounding box center [364, 536] width 259 height 23
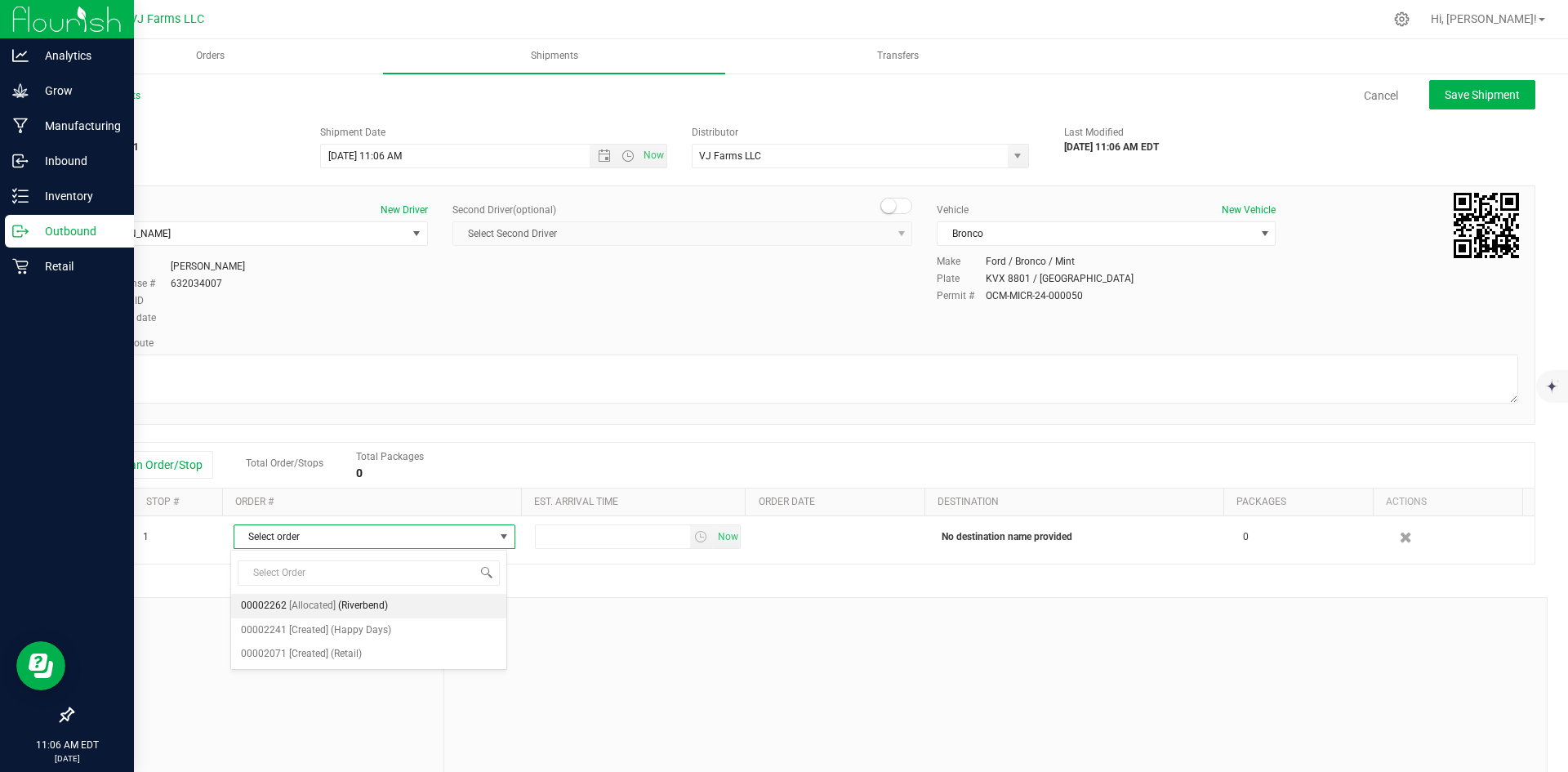
click at [396, 605] on li "00002262 [Allocated] ([GEOGRAPHIC_DATA])" at bounding box center [369, 605] width 276 height 25
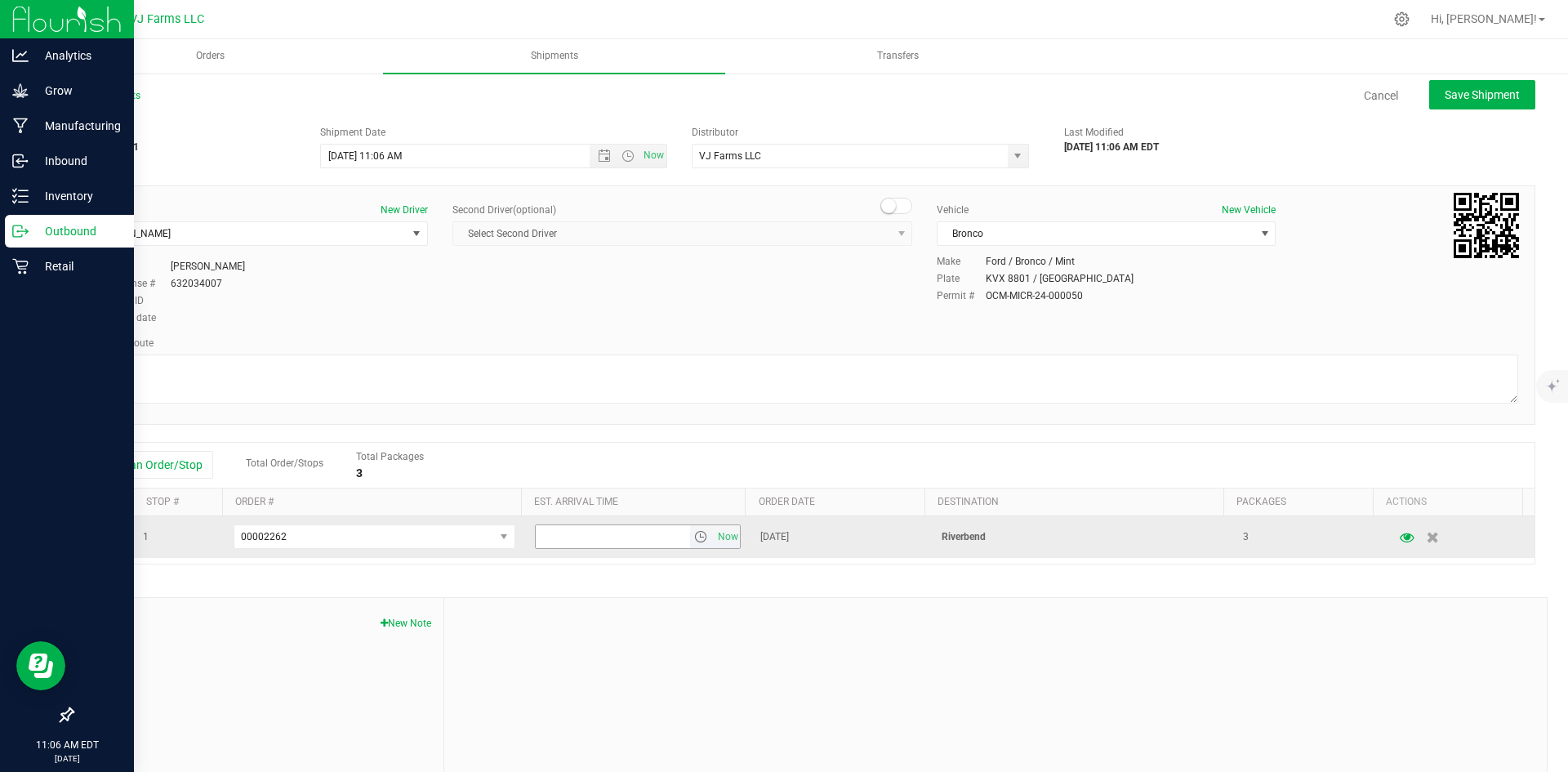
click at [694, 536] on span "select" at bounding box center [700, 536] width 13 height 13
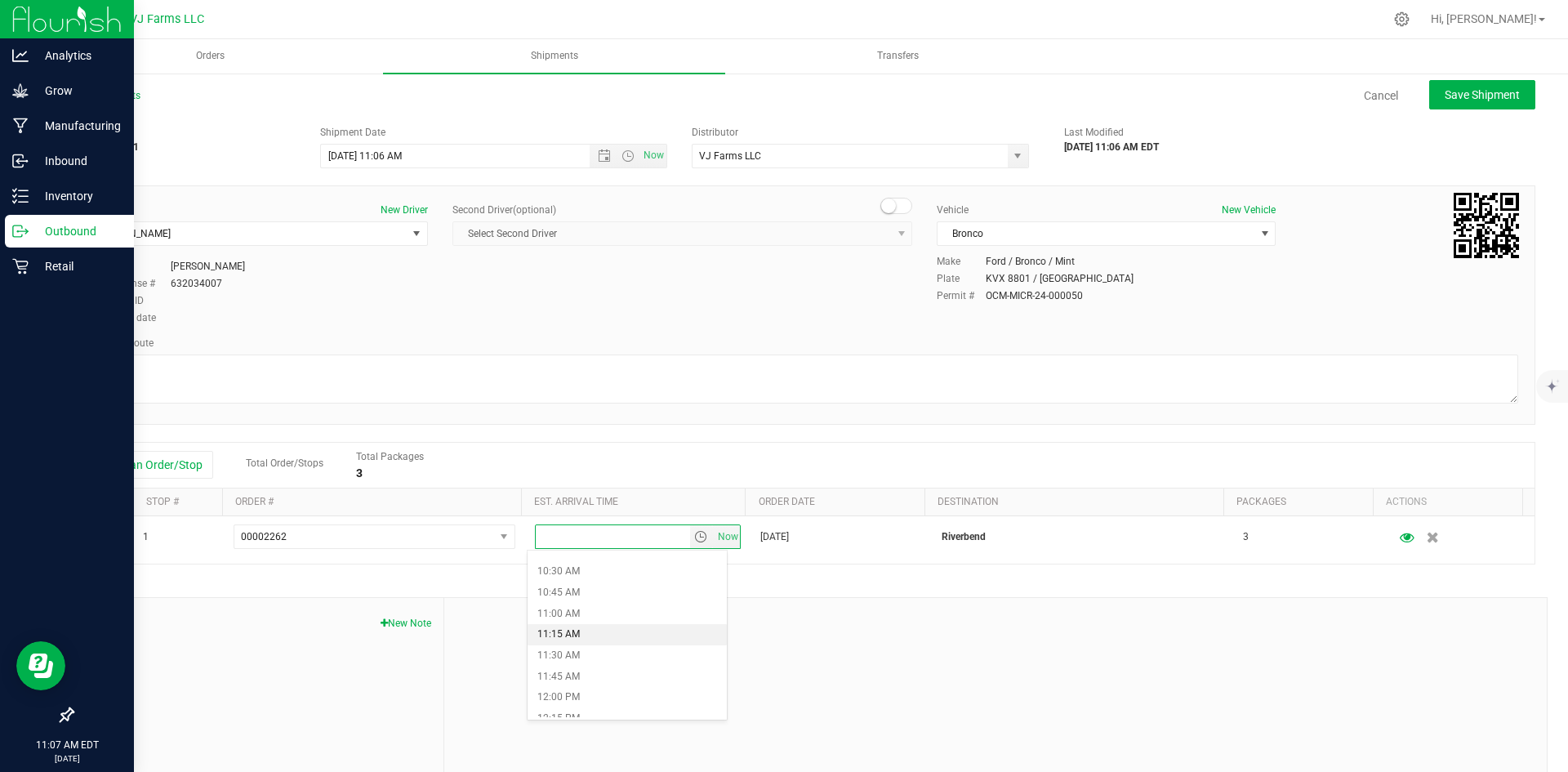
scroll to position [898, 0]
click at [579, 670] on li "12:00 PM" at bounding box center [627, 673] width 199 height 21
click at [1449, 103] on button "Save Shipment" at bounding box center [1482, 94] width 106 height 30
type input "[DATE] 3:06 PM"
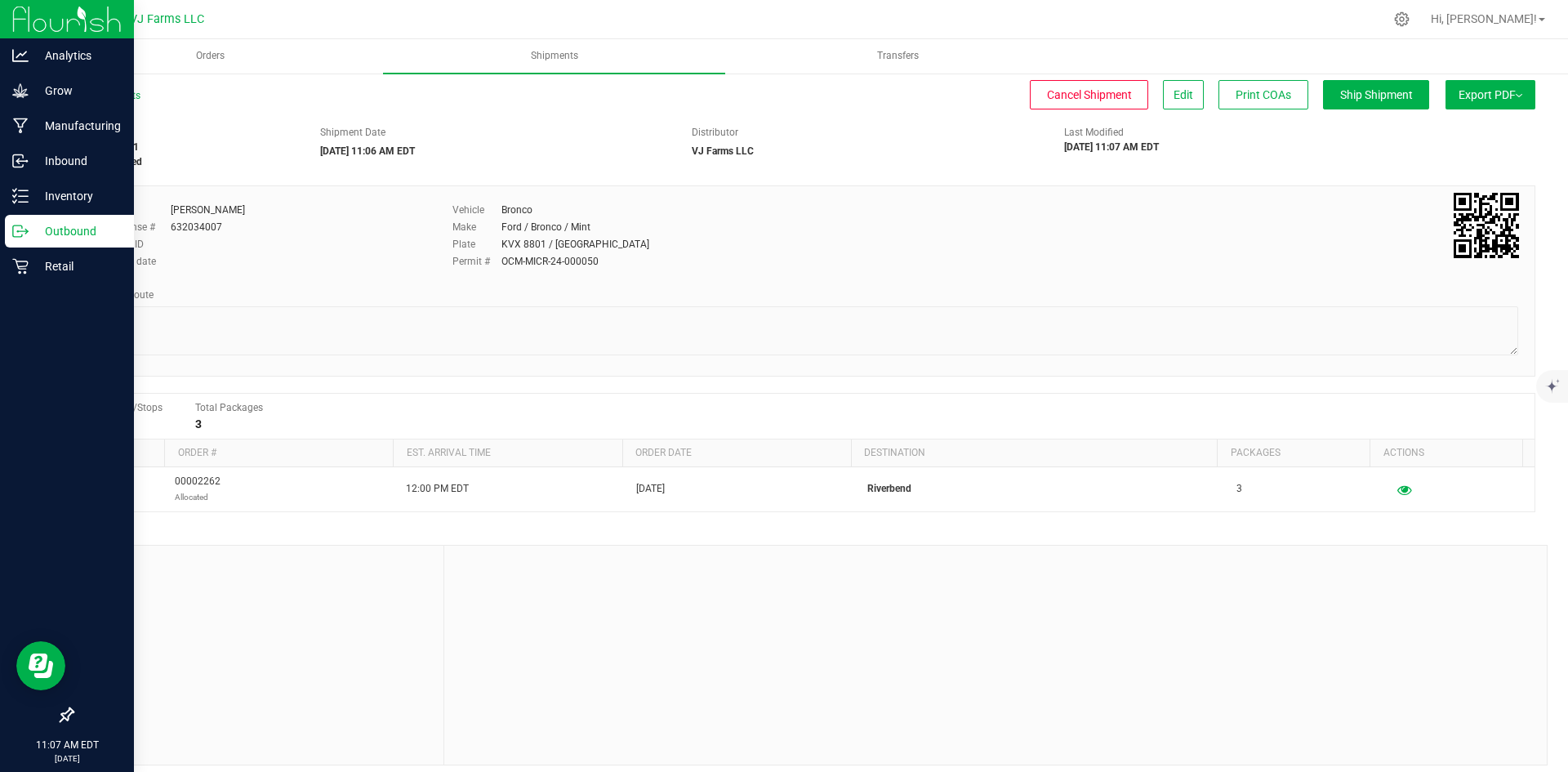
click at [1476, 95] on span "Export PDF" at bounding box center [1490, 94] width 64 height 13
click at [1428, 162] on li "Manifest by Lot" at bounding box center [1486, 155] width 165 height 25
click at [236, 44] on uib-tab-heading "Orders" at bounding box center [210, 56] width 342 height 34
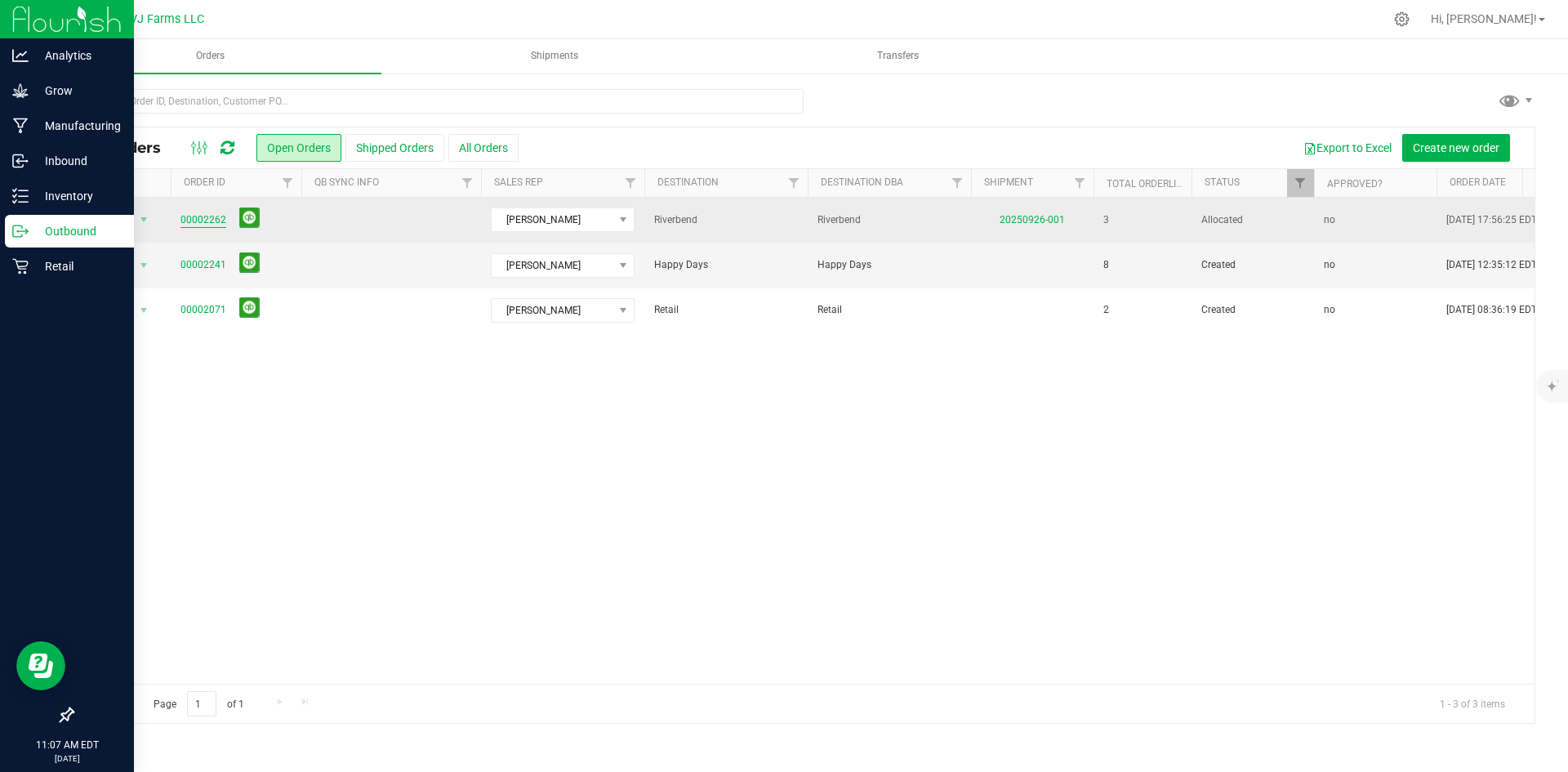
click at [199, 216] on link "00002262" at bounding box center [203, 220] width 46 height 15
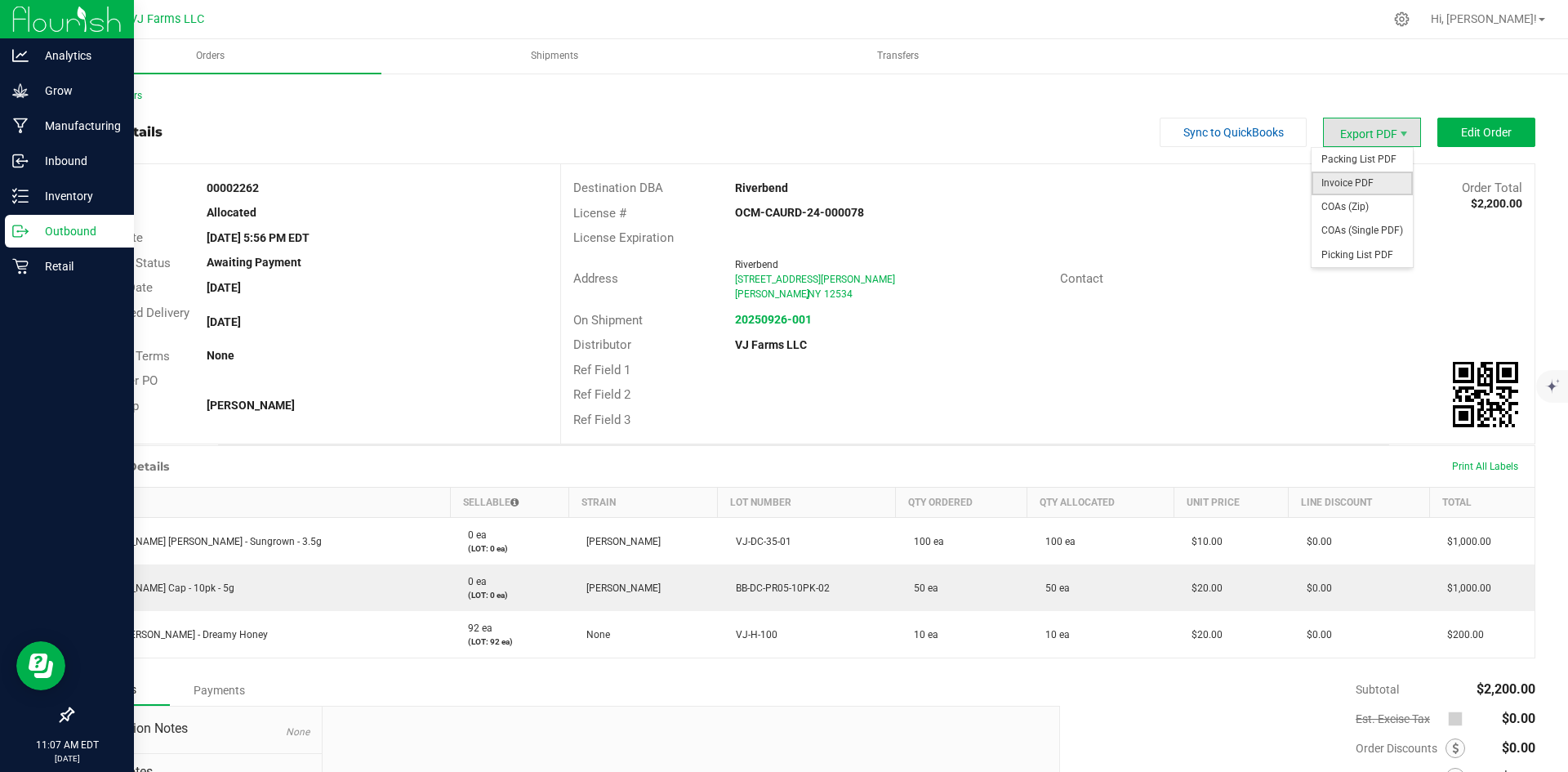
click at [1378, 190] on span "Invoice PDF" at bounding box center [1361, 184] width 101 height 24
click at [20, 193] on icon at bounding box center [20, 196] width 16 height 16
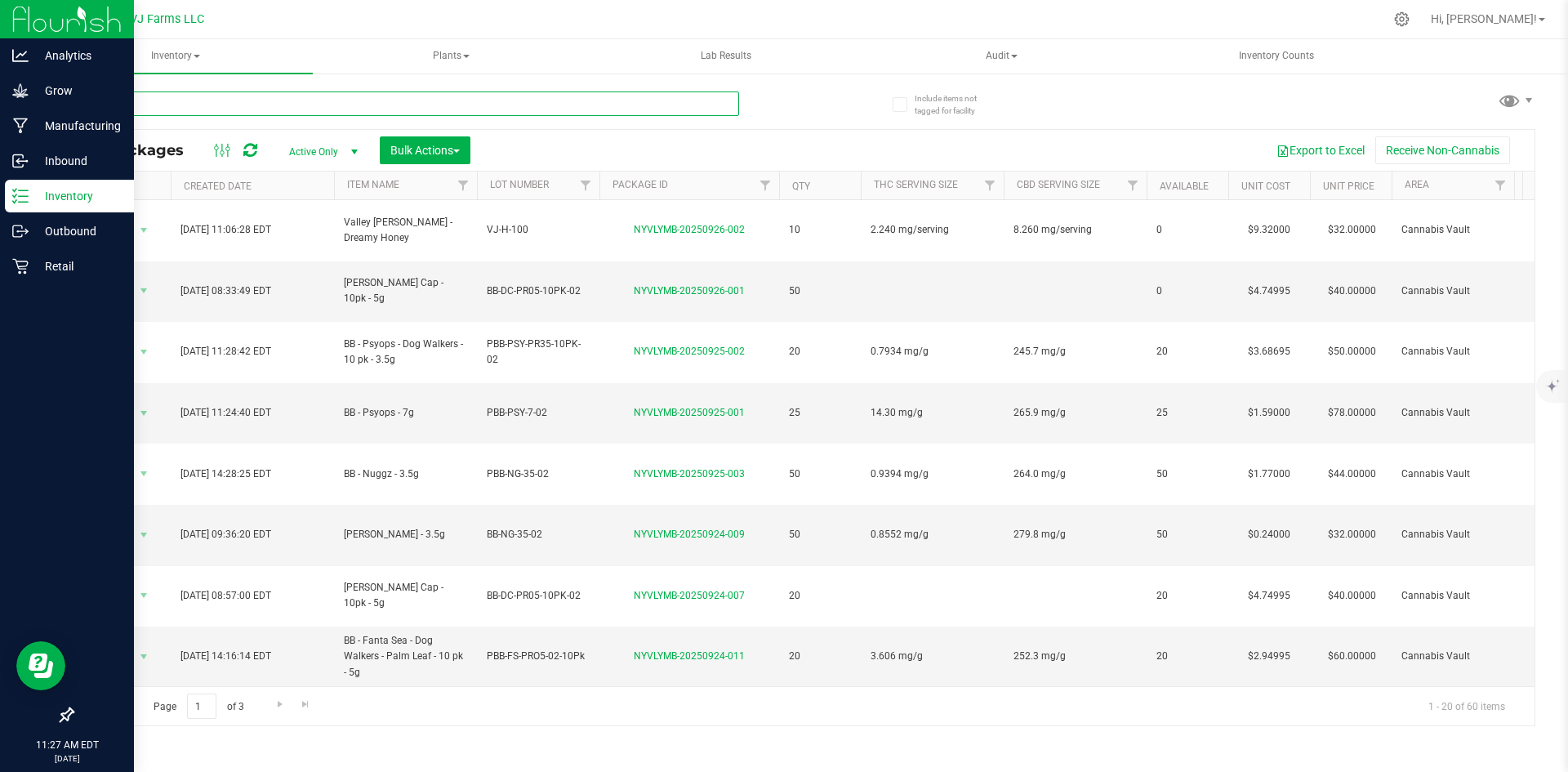
click at [258, 100] on input "text" at bounding box center [406, 104] width 668 height 25
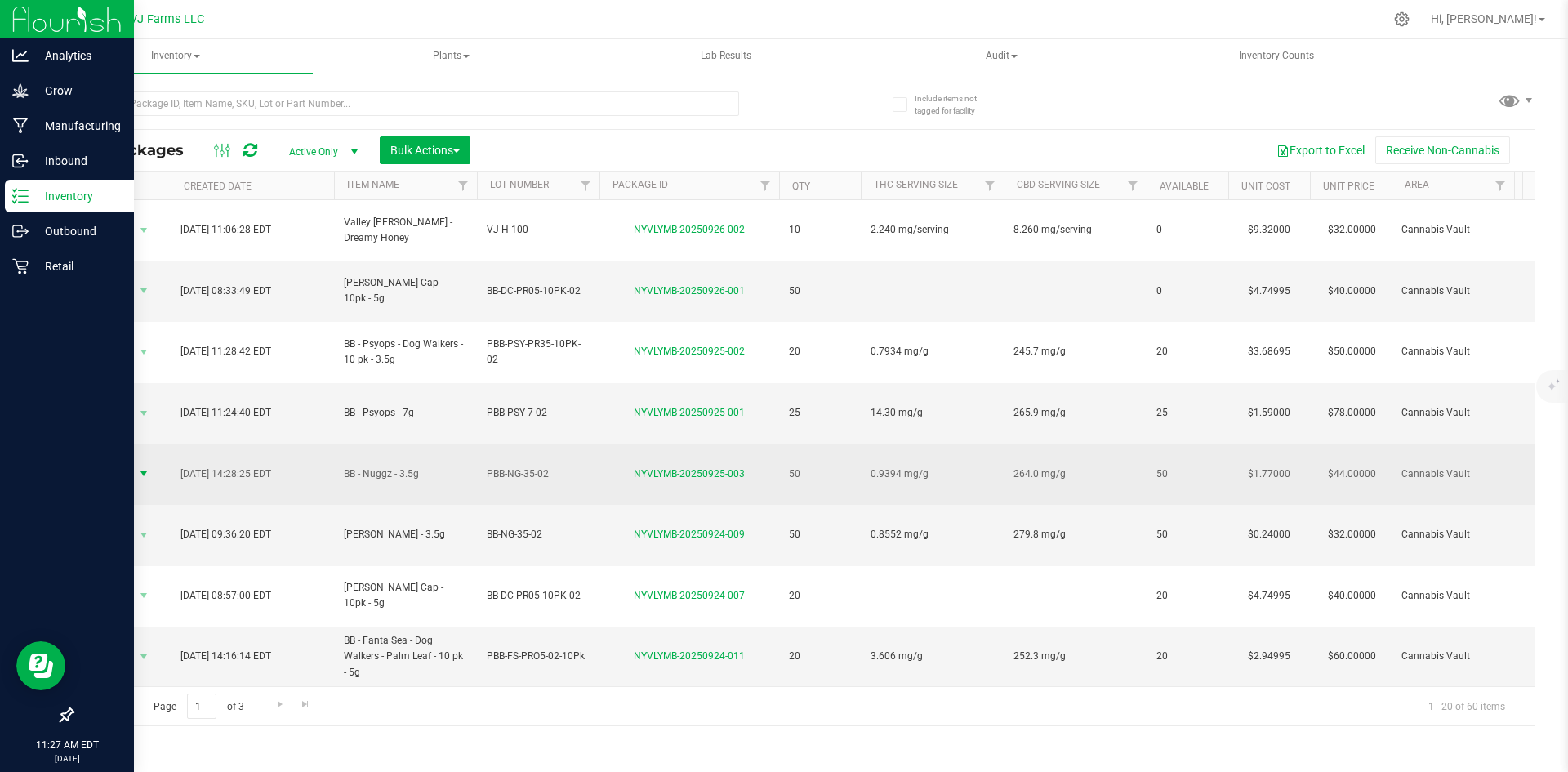
click at [122, 463] on span "Action" at bounding box center [111, 474] width 44 height 23
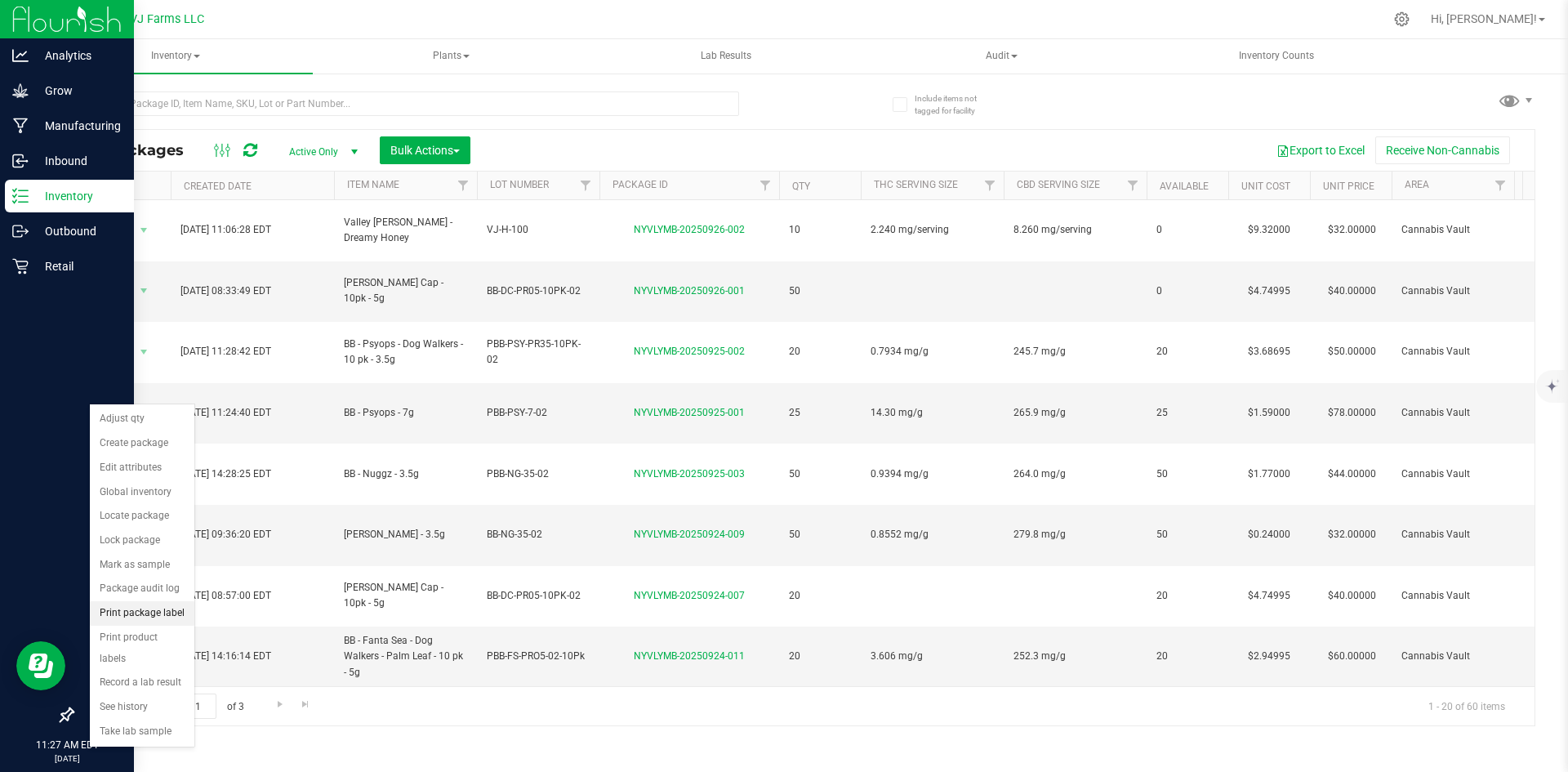
click at [154, 610] on li "Print package label" at bounding box center [142, 613] width 105 height 25
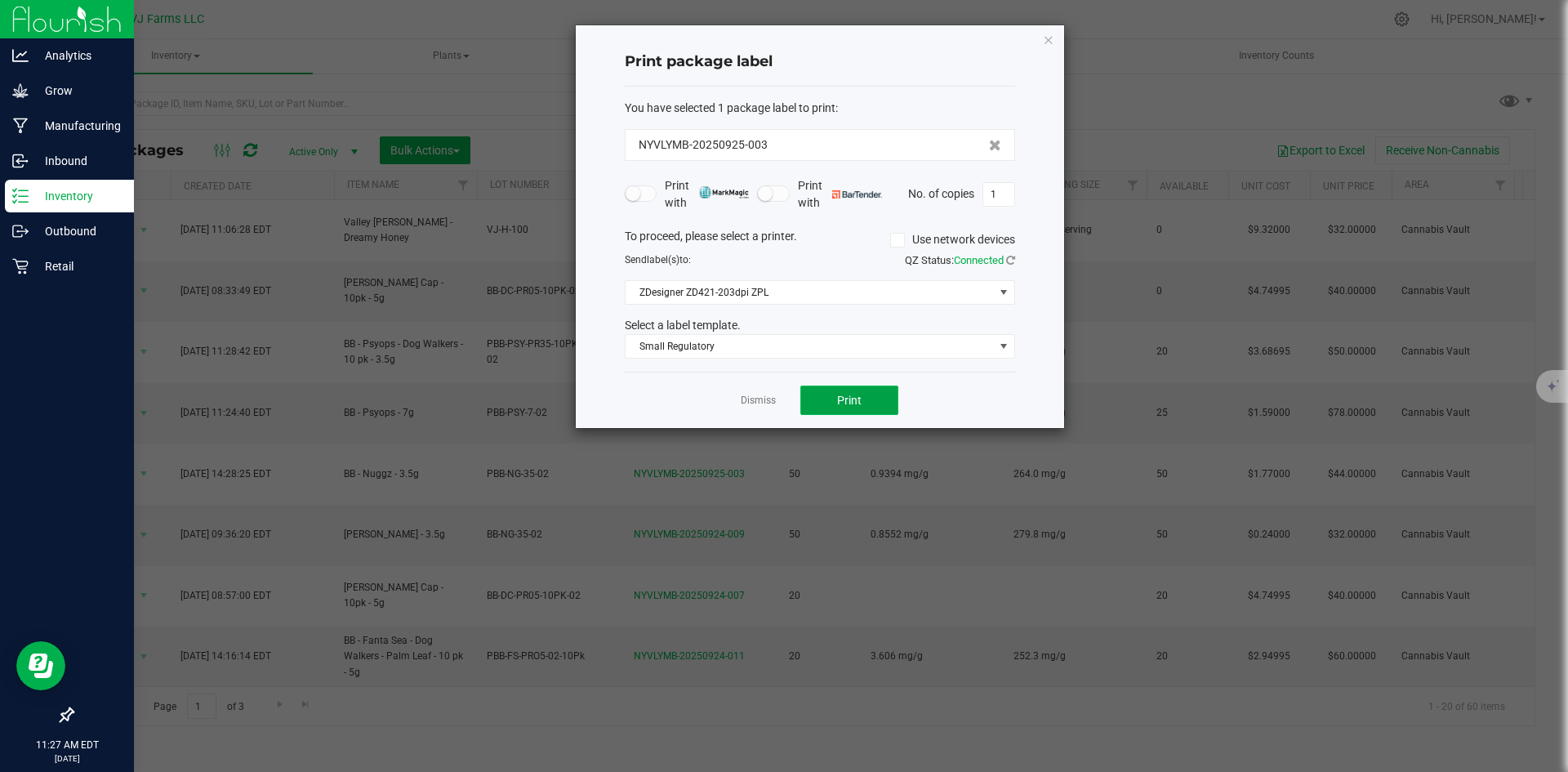
click at [821, 399] on button "Print" at bounding box center [849, 400] width 98 height 30
